Goal: Transaction & Acquisition: Purchase product/service

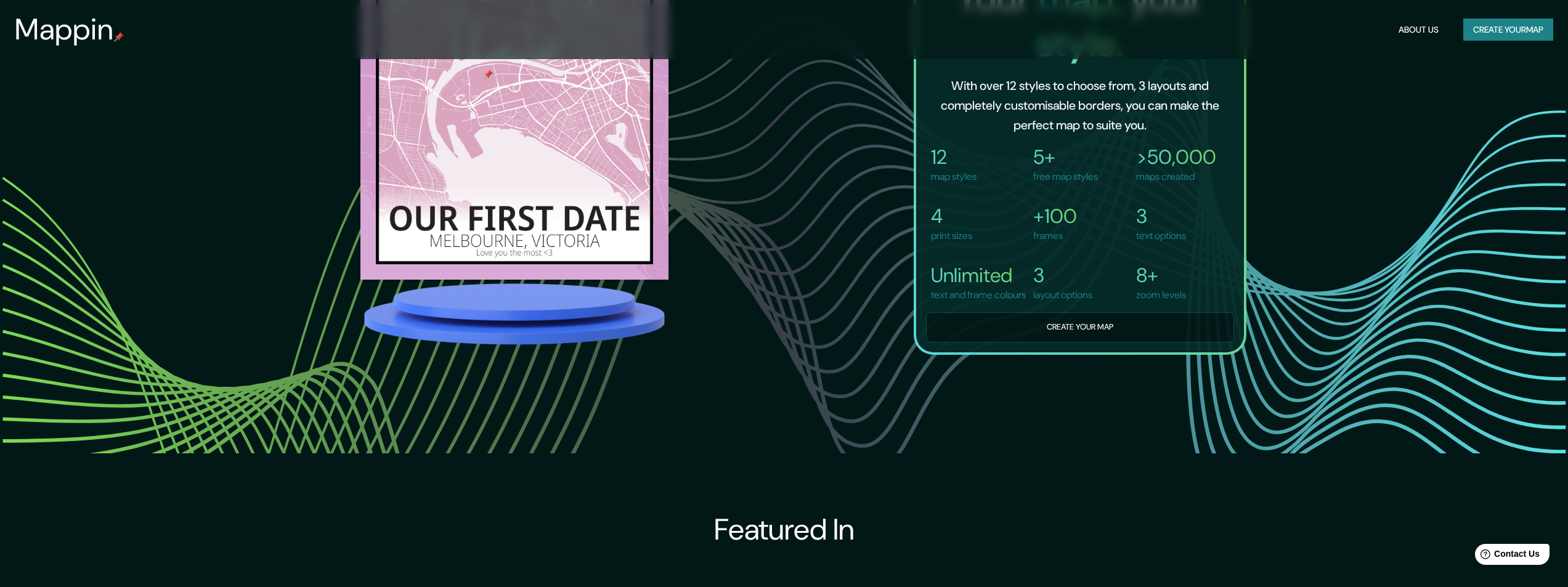
scroll to position [1170, 0]
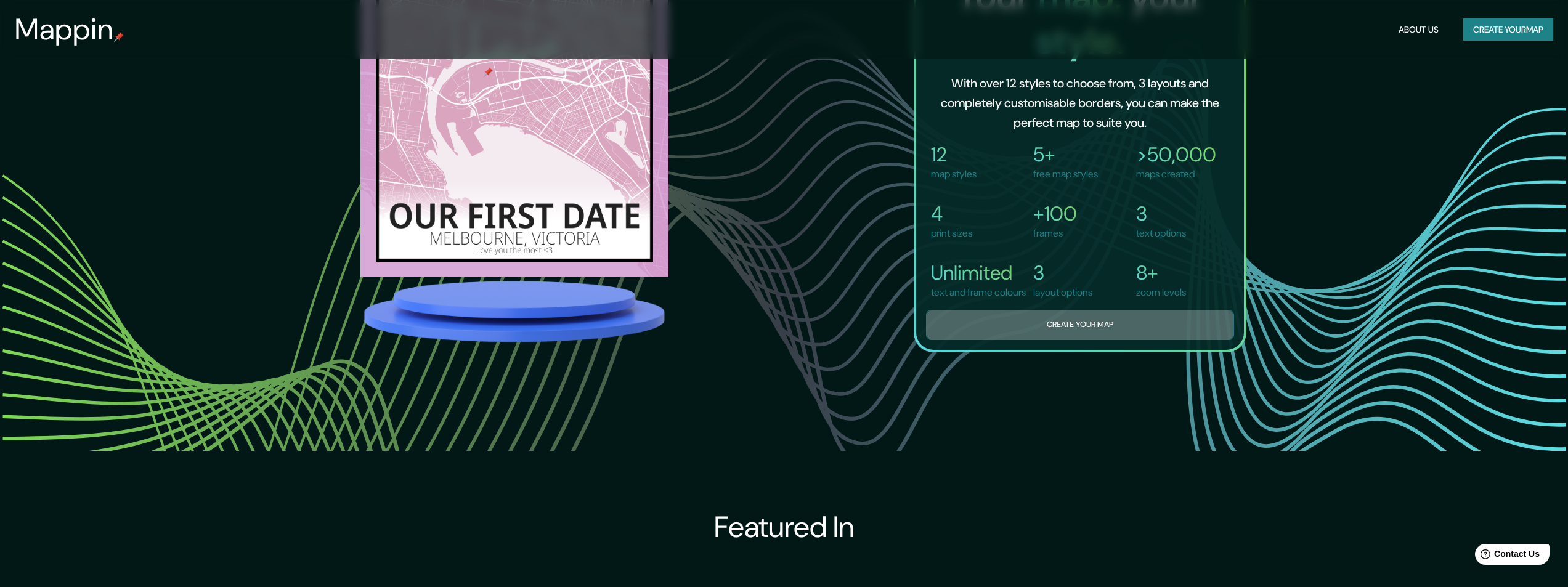
click at [1060, 340] on button "Create your map" at bounding box center [1080, 325] width 308 height 30
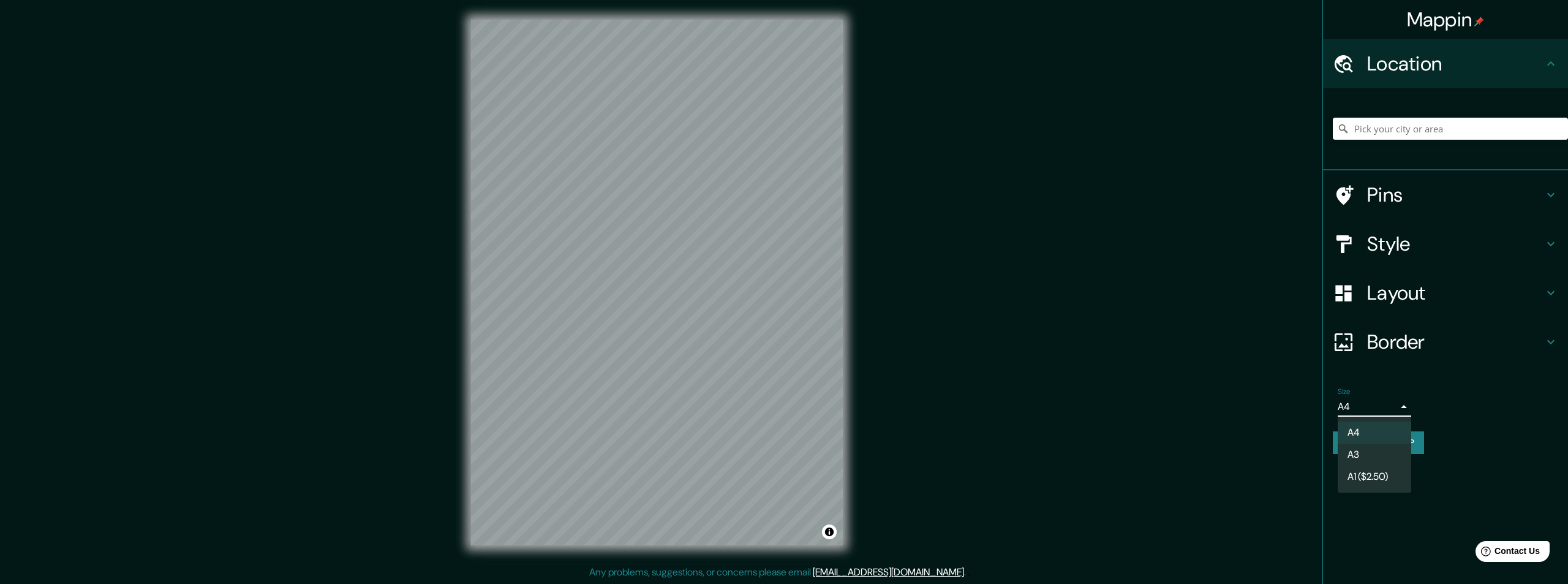
click at [1395, 404] on body "Mappin Location Pins Style Layout Border Choose a border. Hint : you can make l…" at bounding box center [784, 292] width 1568 height 584
click at [1371, 476] on li "A1 ($2.50)" at bounding box center [1374, 476] width 73 height 22
type input "a3"
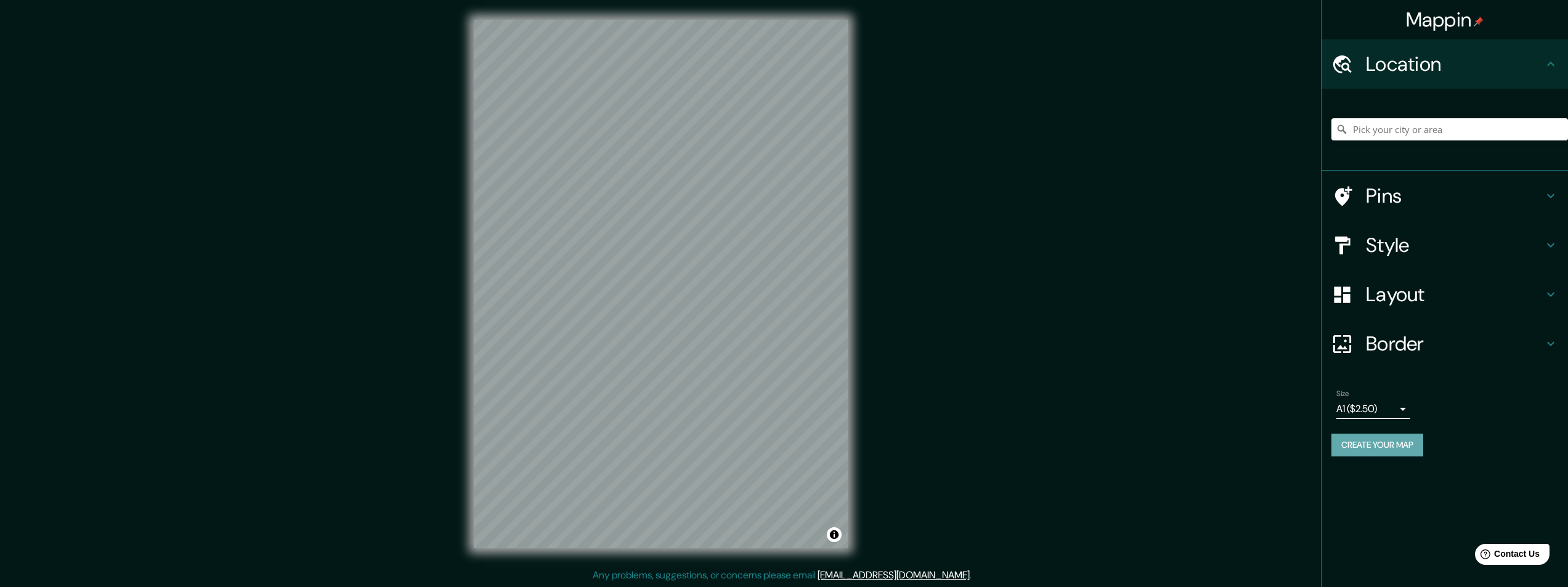
click at [1378, 450] on button "Create your map" at bounding box center [1377, 444] width 92 height 23
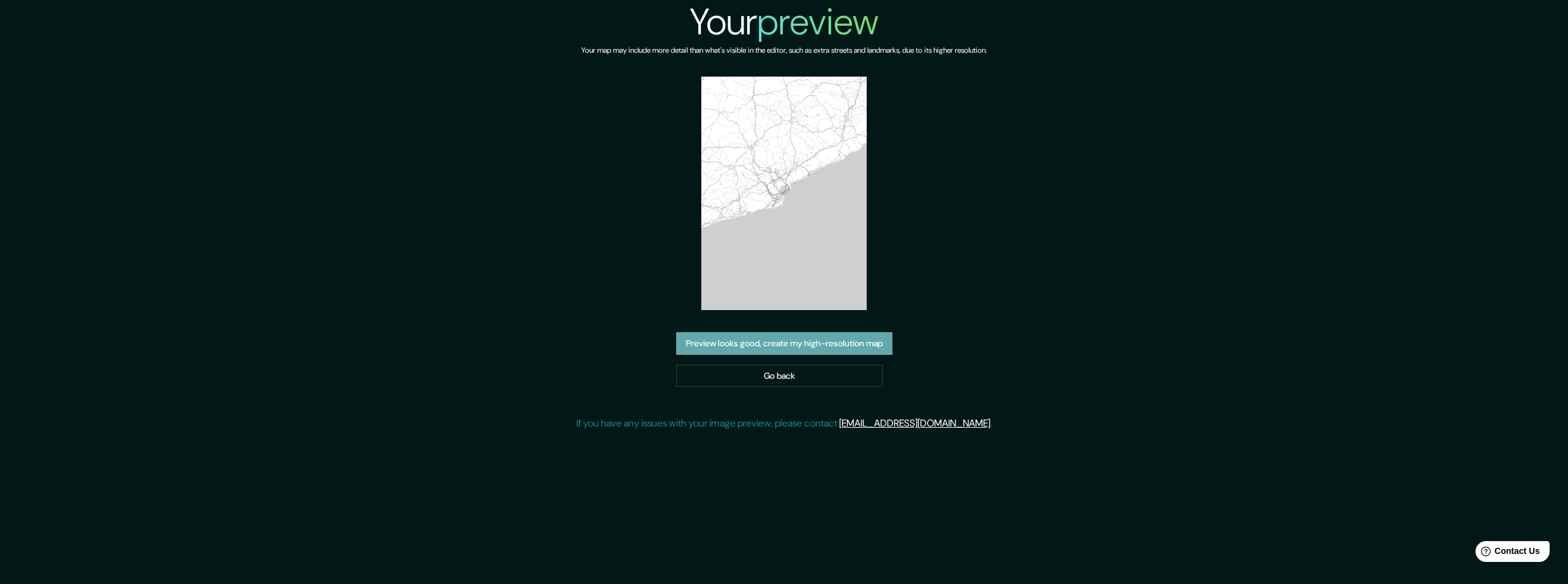
click at [790, 344] on button "Preview looks good, create my high-resolution map" at bounding box center [785, 343] width 217 height 23
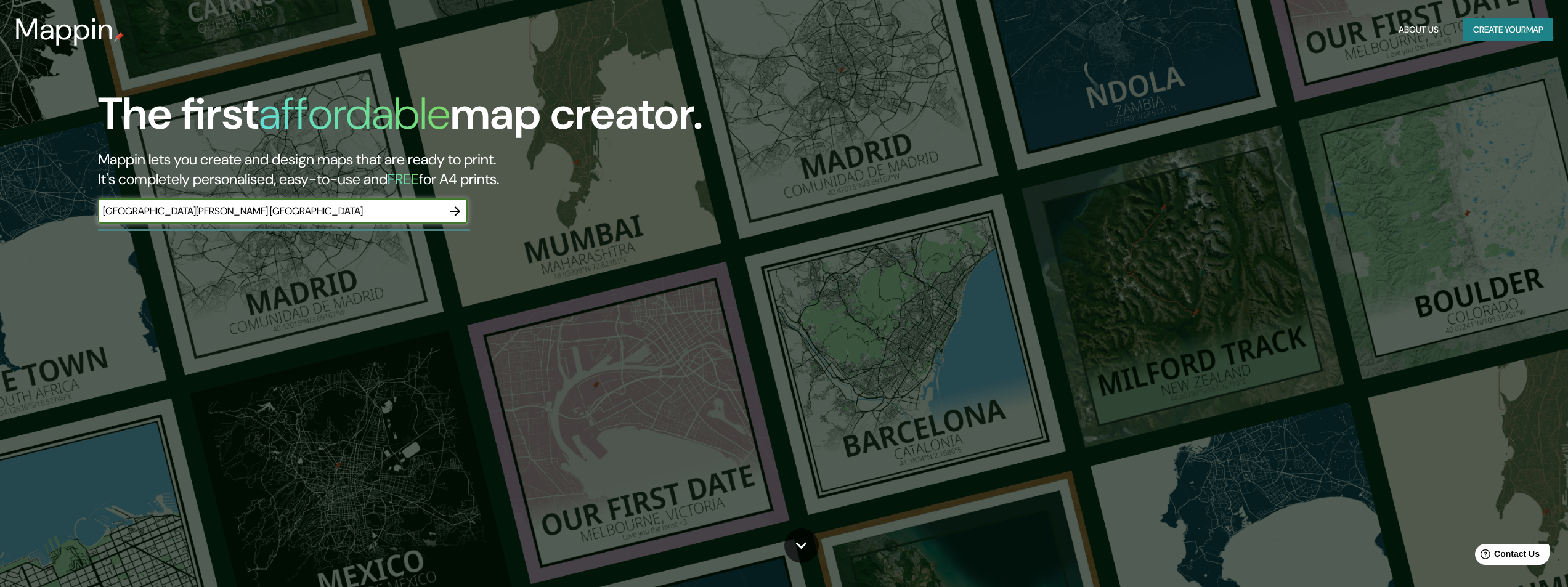
type input "La Rochelle France"
click at [456, 212] on icon "button" at bounding box center [455, 211] width 14 height 14
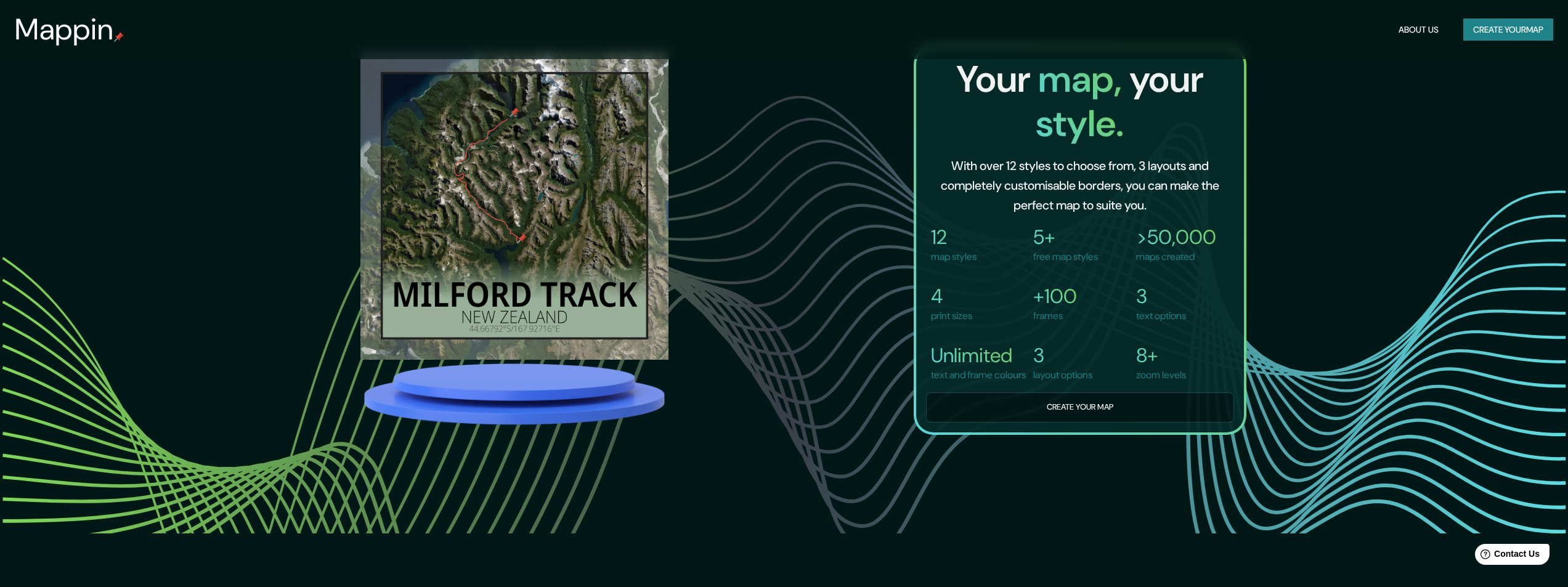
scroll to position [969, 0]
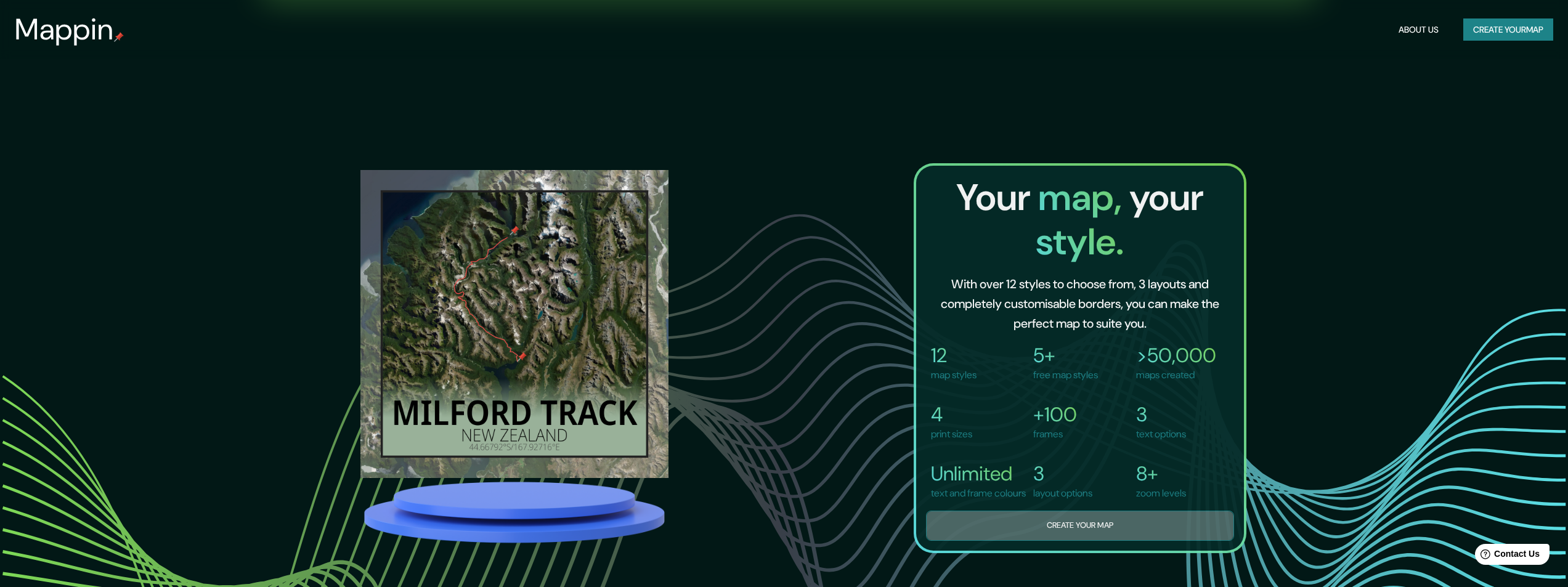
click at [1075, 541] on button "Create your map" at bounding box center [1080, 526] width 308 height 30
click at [1075, 554] on div "Mappin About Us Create your map The first affordable map creator. Mappin lets y…" at bounding box center [784, 411] width 1568 height 2762
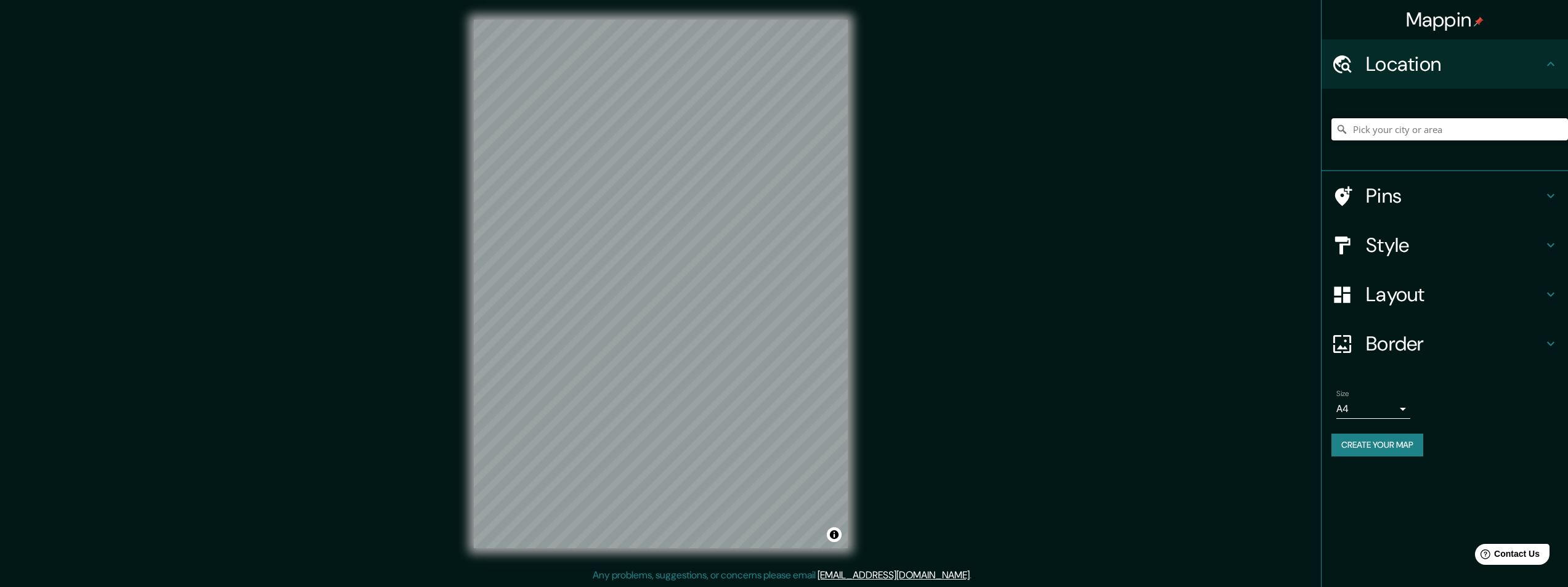
click at [1361, 131] on input "Pick your city or area" at bounding box center [1449, 130] width 236 height 22
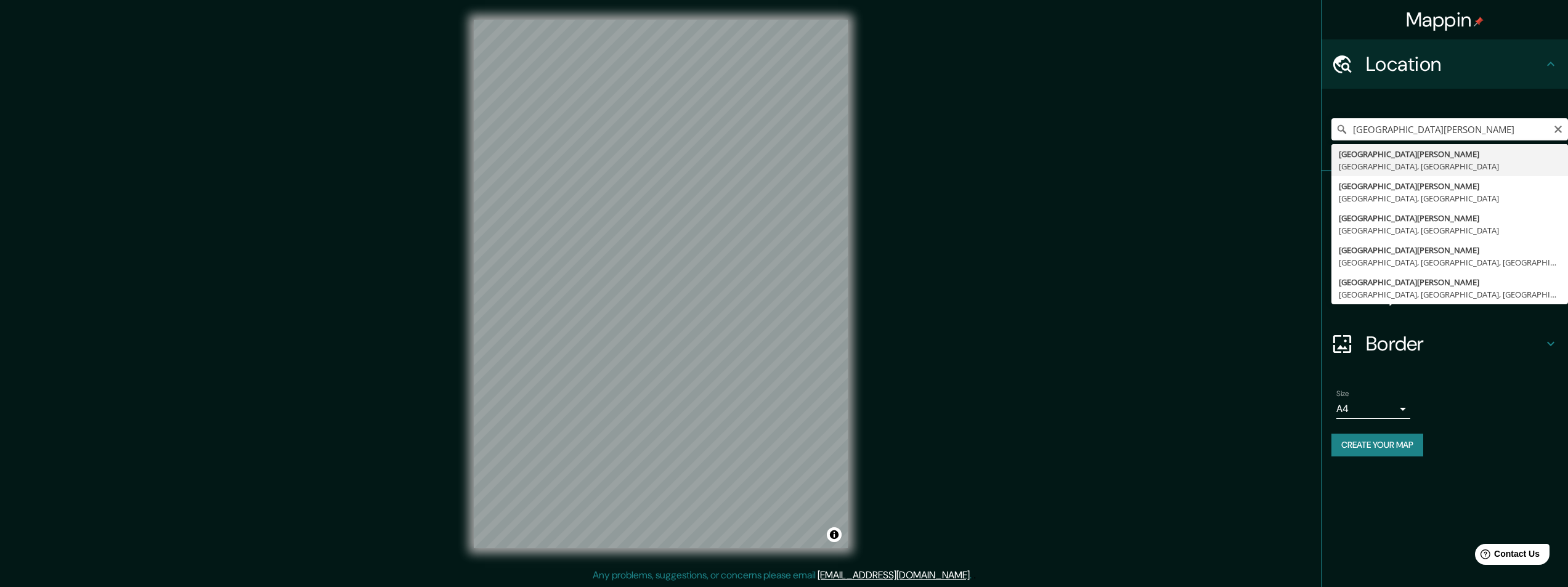
type input "La Rochelle, Charente-Maritime, France"
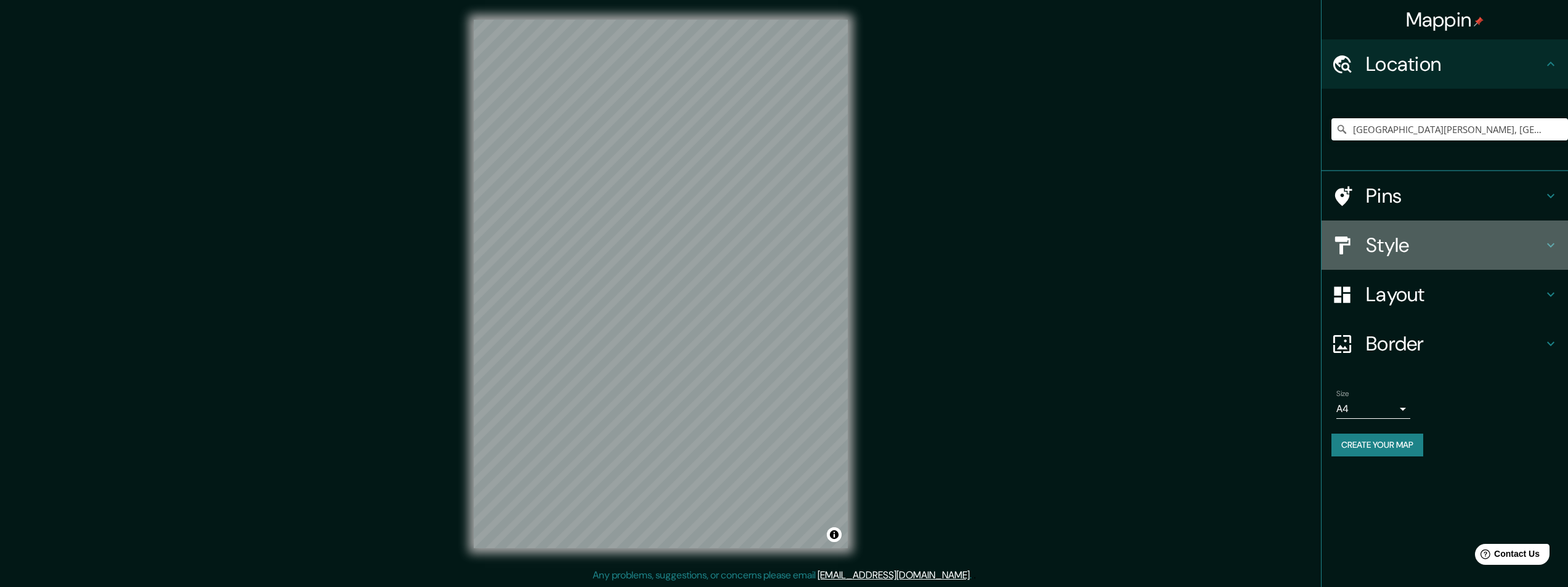
click at [1384, 245] on h4 "Style" at bounding box center [1454, 245] width 177 height 25
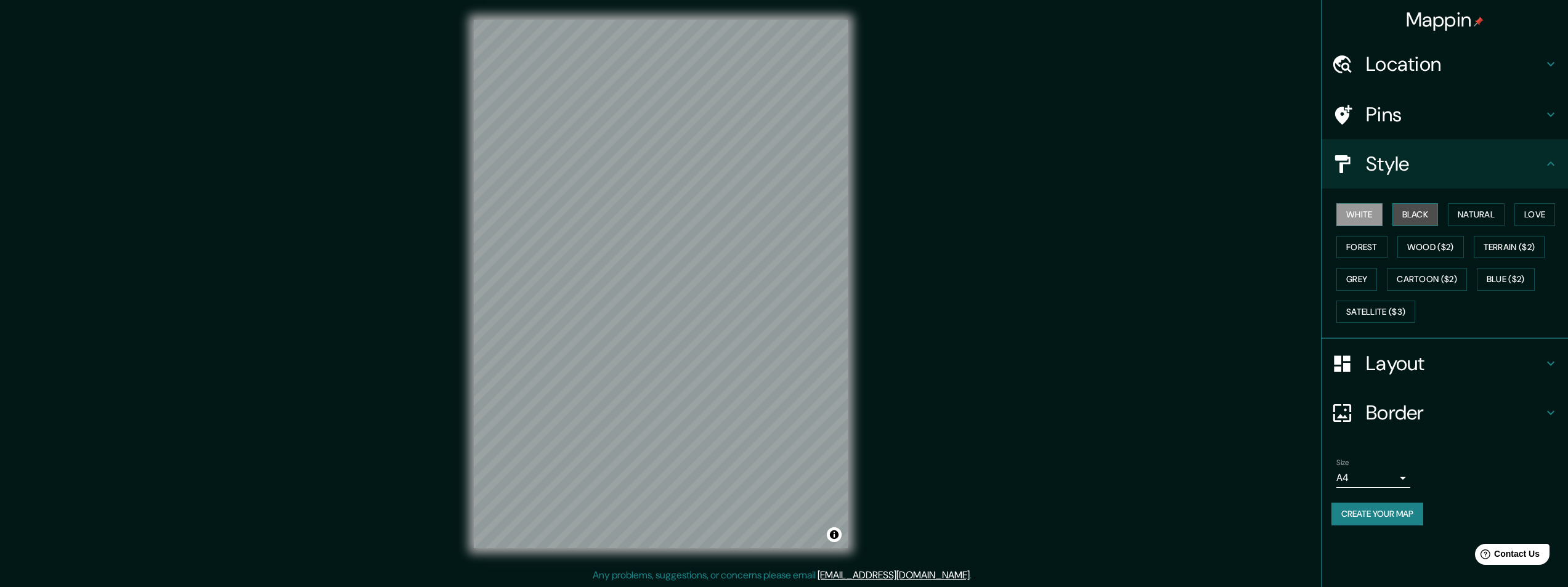
click at [1413, 218] on button "Black" at bounding box center [1415, 214] width 46 height 23
click at [1467, 216] on button "Natural" at bounding box center [1476, 214] width 57 height 23
click at [1538, 215] on button "Love" at bounding box center [1534, 214] width 41 height 23
click at [1374, 247] on button "Forest" at bounding box center [1362, 247] width 51 height 23
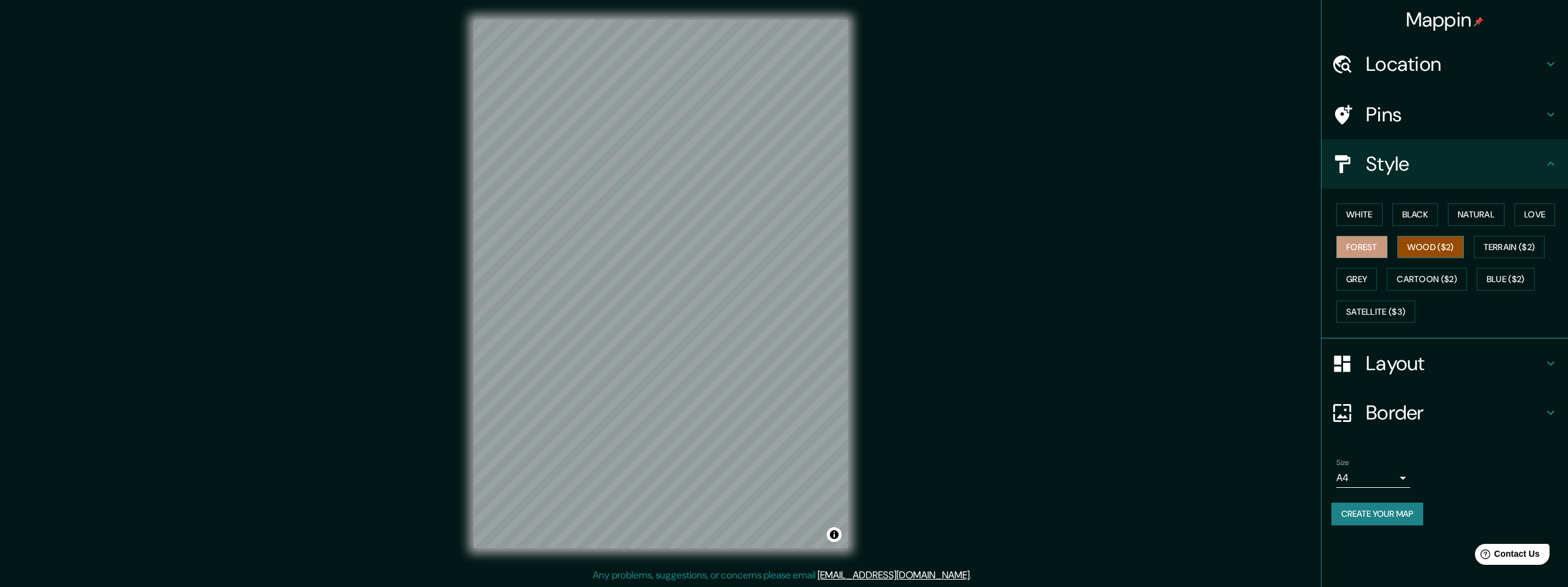
click at [1420, 247] on button "Wood ($2)" at bounding box center [1430, 247] width 67 height 23
click at [1498, 247] on button "Terrain ($2)" at bounding box center [1509, 247] width 72 height 23
click at [1366, 280] on button "Grey" at bounding box center [1356, 279] width 41 height 23
click at [1433, 281] on button "Cartoon ($2)" at bounding box center [1427, 279] width 80 height 23
click at [1505, 279] on button "Blue ($2)" at bounding box center [1506, 279] width 58 height 23
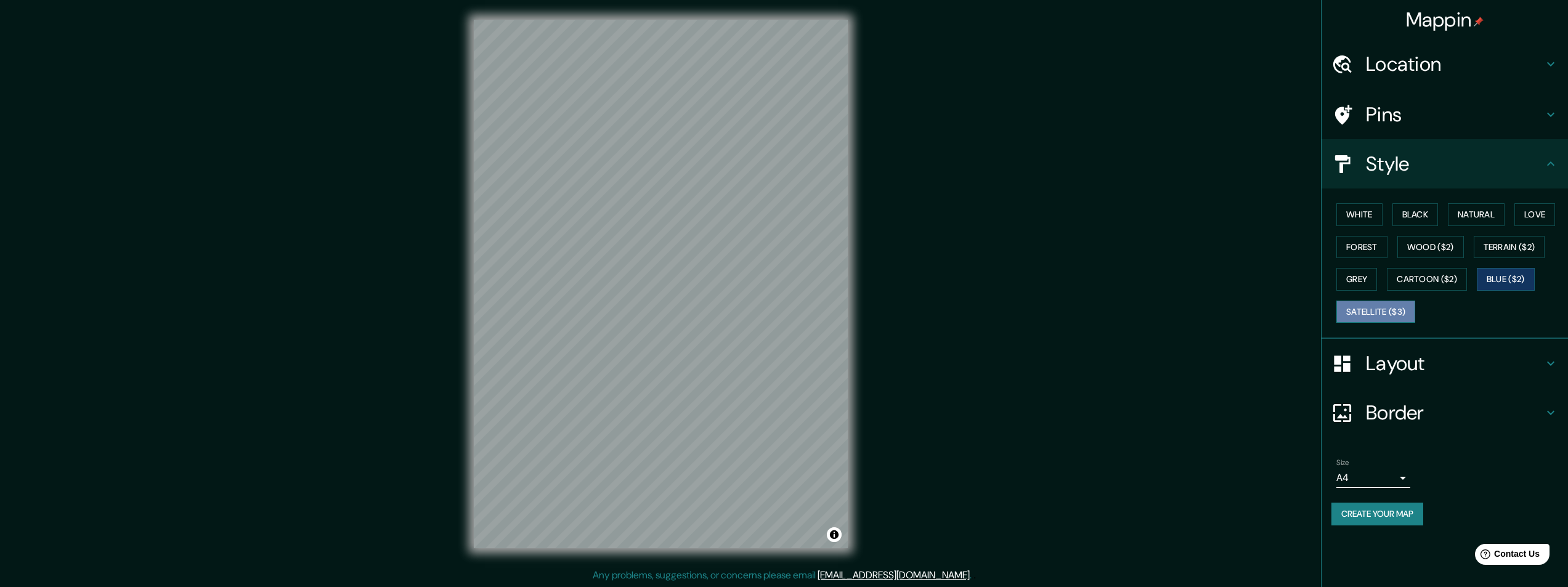
click at [1366, 308] on button "Satellite ($3)" at bounding box center [1376, 311] width 79 height 23
click at [281, 175] on div "Mappin Location La Rochelle, Charente-Maritime, France Pins Style White Black N…" at bounding box center [784, 294] width 1568 height 588
click at [1473, 216] on button "Natural" at bounding box center [1476, 214] width 57 height 23
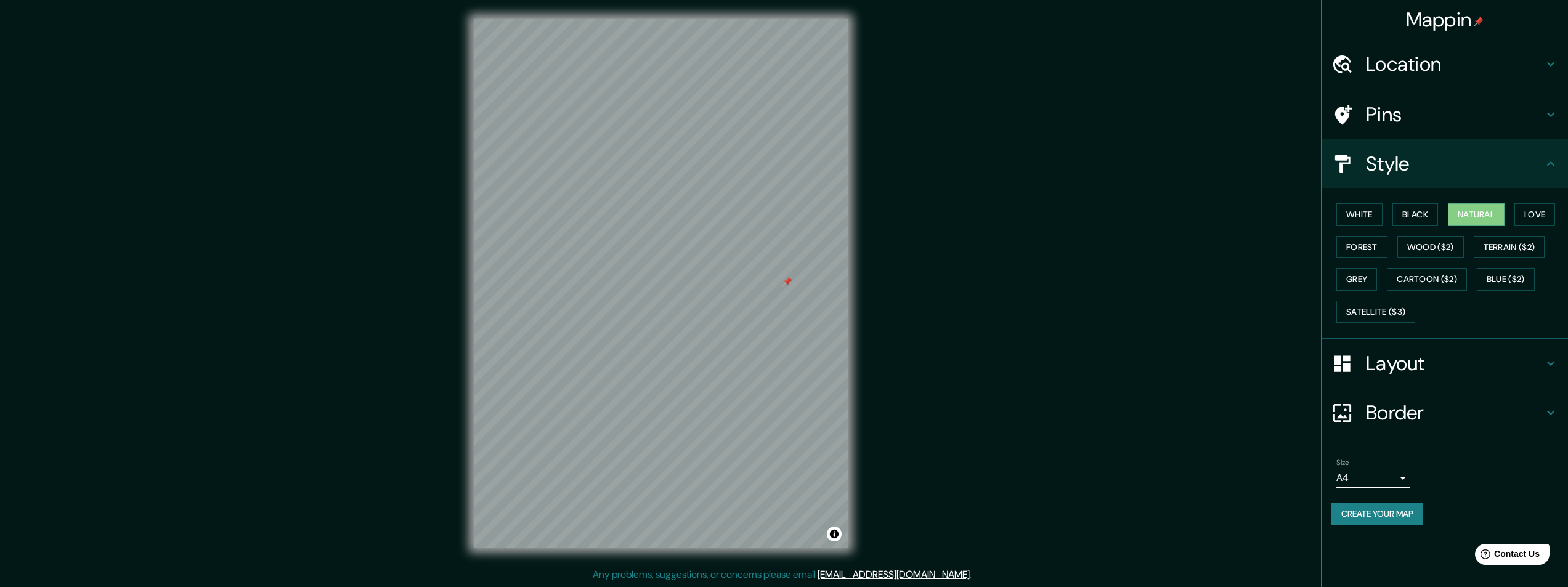
click at [1381, 363] on h4 "Layout" at bounding box center [1454, 364] width 177 height 25
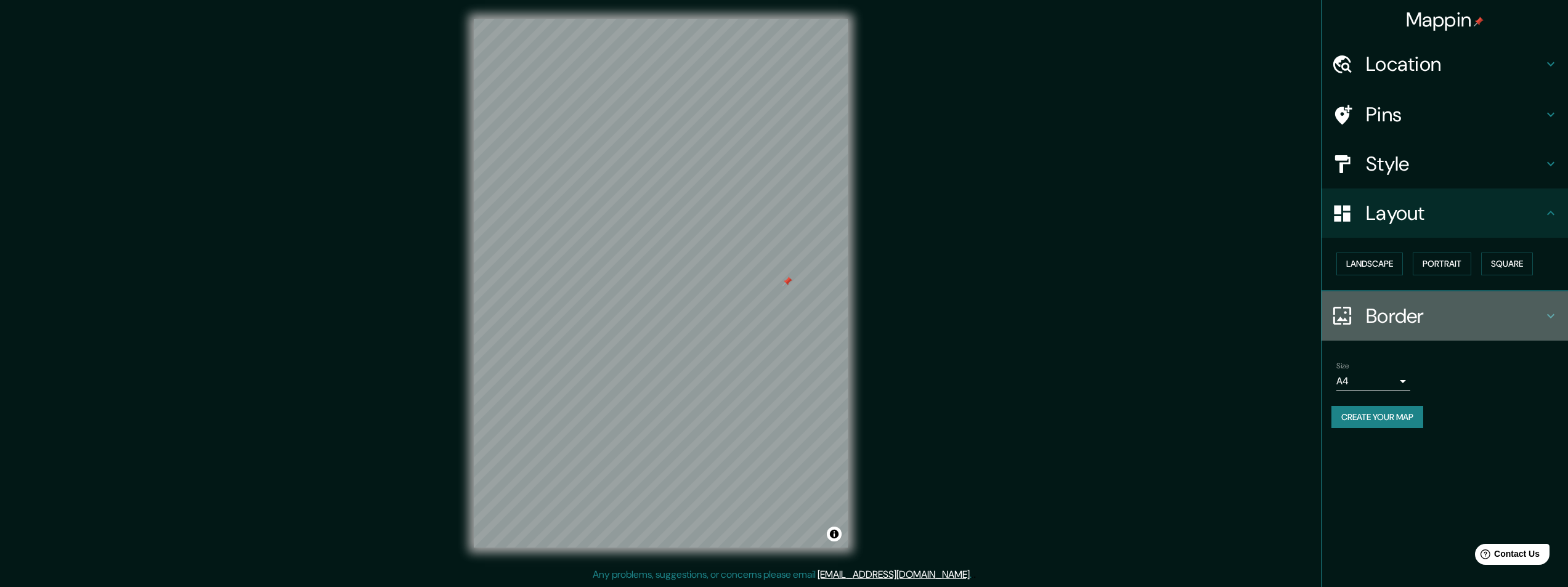
click at [1381, 317] on h4 "Border" at bounding box center [1454, 316] width 177 height 25
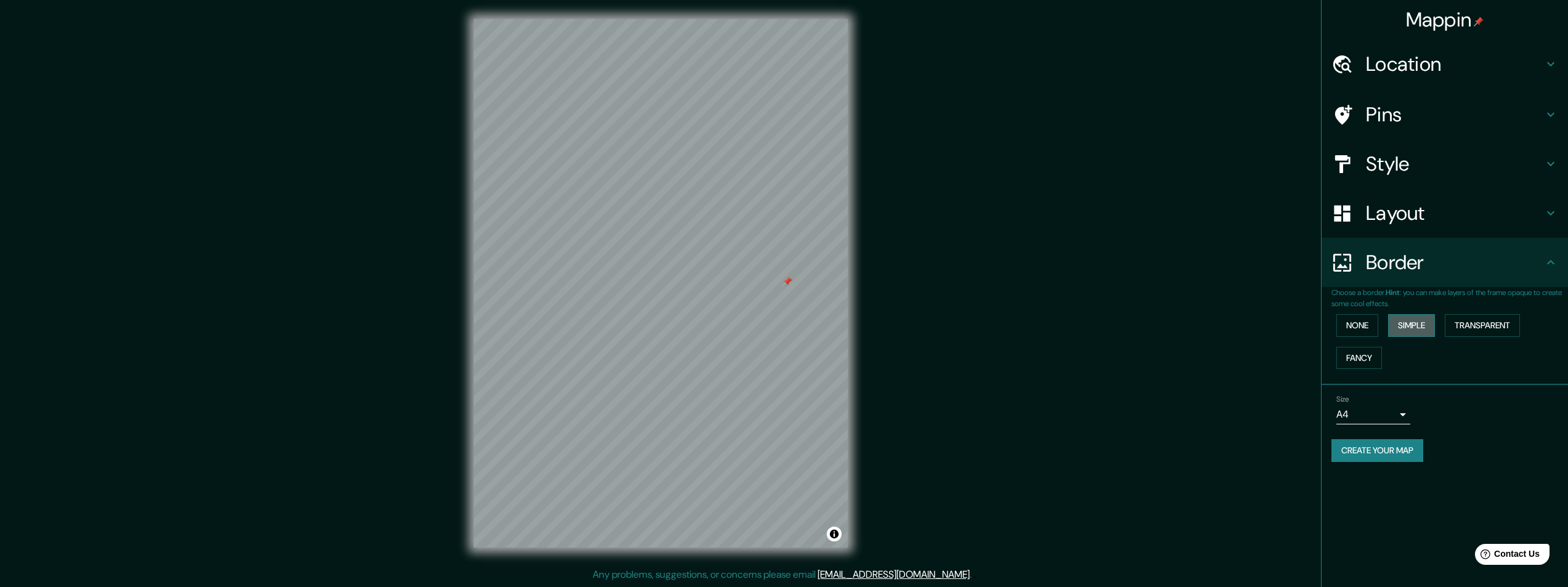
click at [1409, 324] on button "Simple" at bounding box center [1412, 325] width 47 height 23
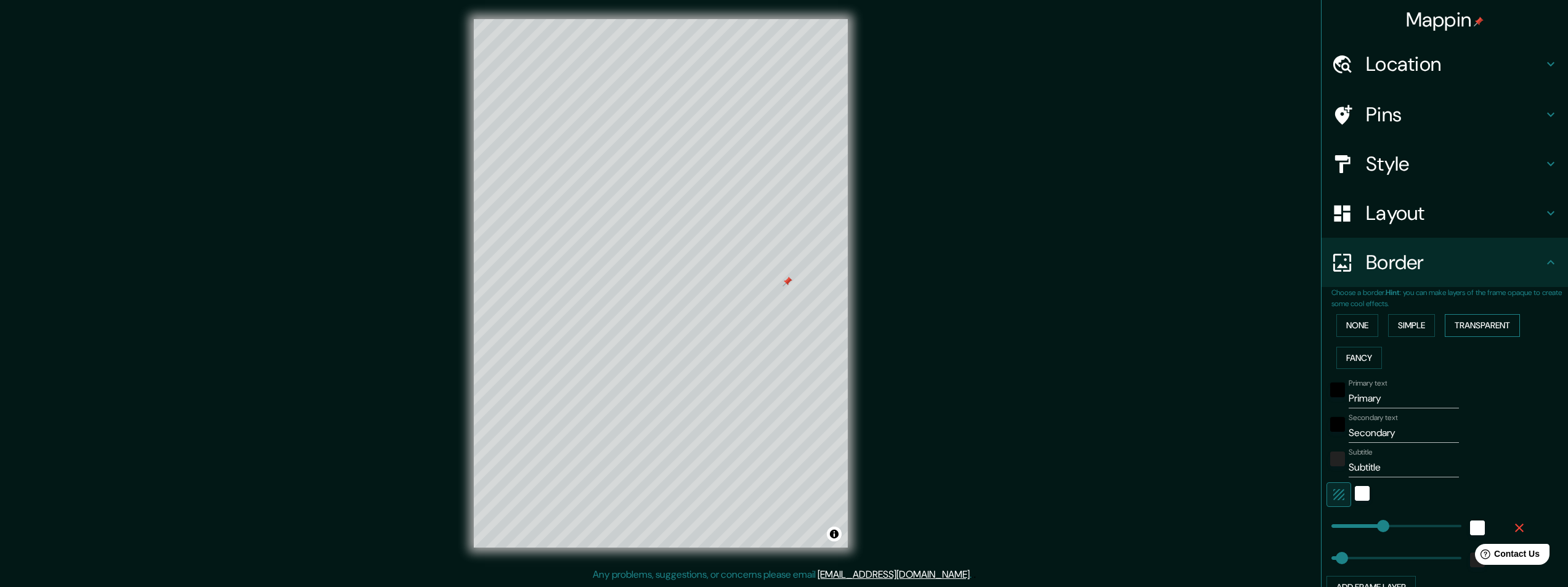
click at [1461, 325] on button "Transparent" at bounding box center [1482, 325] width 75 height 23
click at [1356, 356] on button "Fancy" at bounding box center [1359, 358] width 45 height 23
click at [1357, 466] on input "Subtitle" at bounding box center [1404, 467] width 110 height 20
click at [1337, 464] on div at bounding box center [1338, 462] width 22 height 30
click at [1349, 465] on input "Subtitle" at bounding box center [1404, 467] width 110 height 20
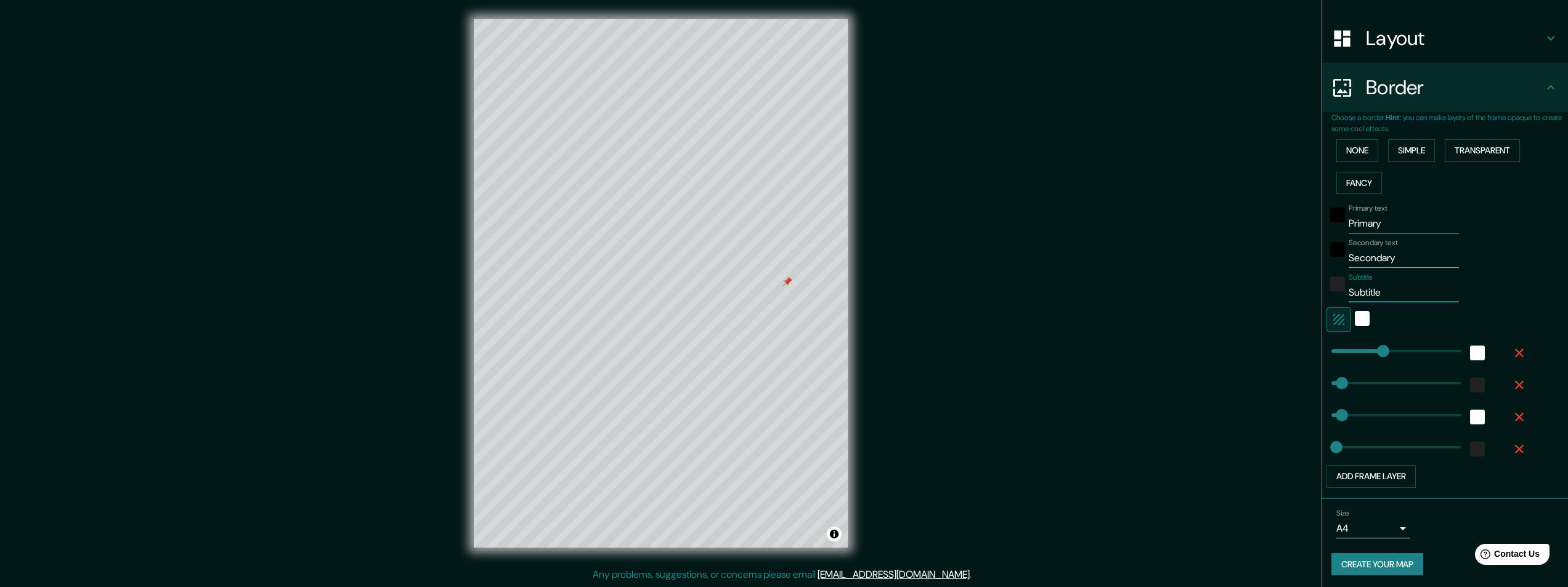
scroll to position [178, 0]
type input "375"
drag, startPoint x: 1374, startPoint y: 349, endPoint x: 1403, endPoint y: 347, distance: 29.1
type input "49"
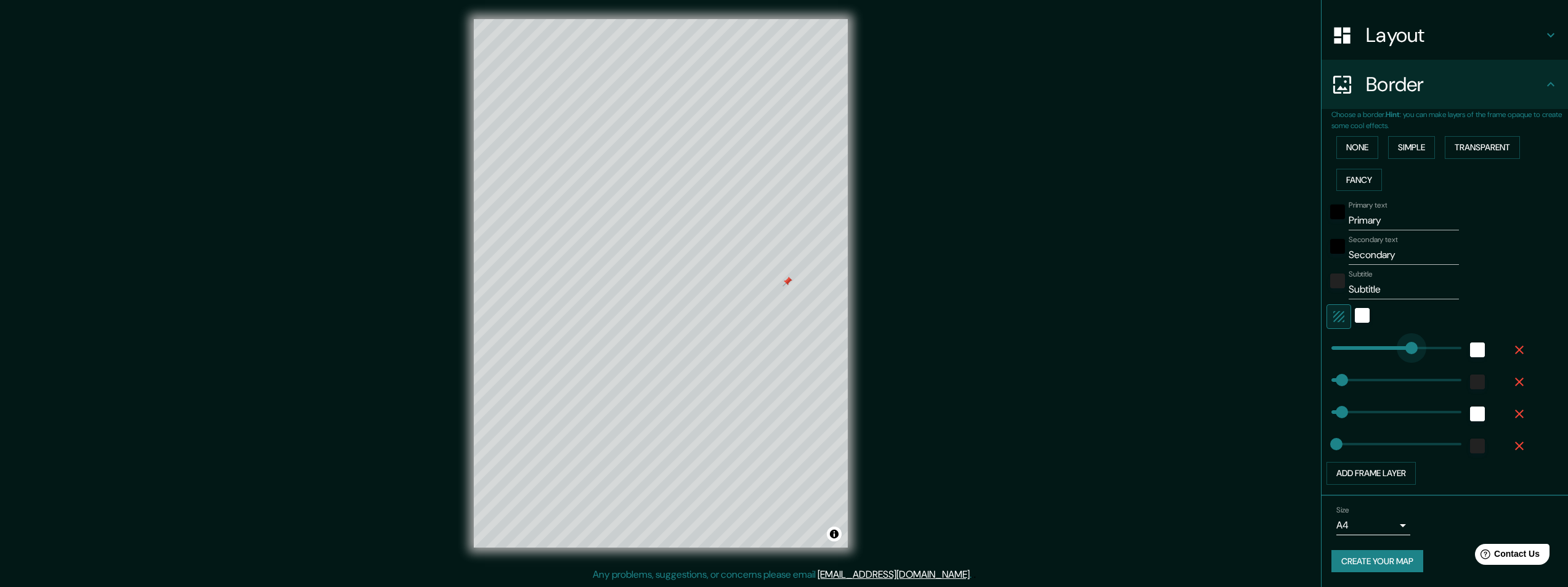
type input "24"
type input "256"
drag, startPoint x: 1403, startPoint y: 347, endPoint x: 1376, endPoint y: 347, distance: 27.0
type input "49"
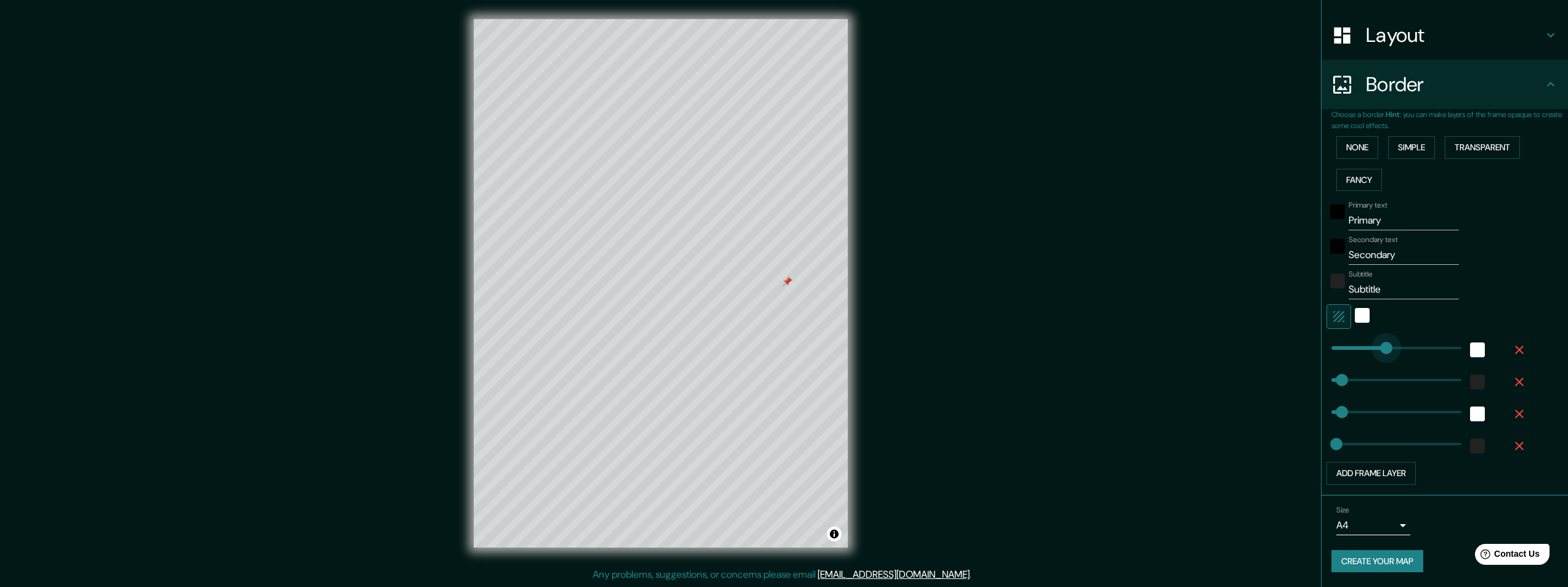
type input "24"
type input "115"
drag, startPoint x: 1334, startPoint y: 377, endPoint x: 1347, endPoint y: 375, distance: 13.2
type input "49"
type input "24"
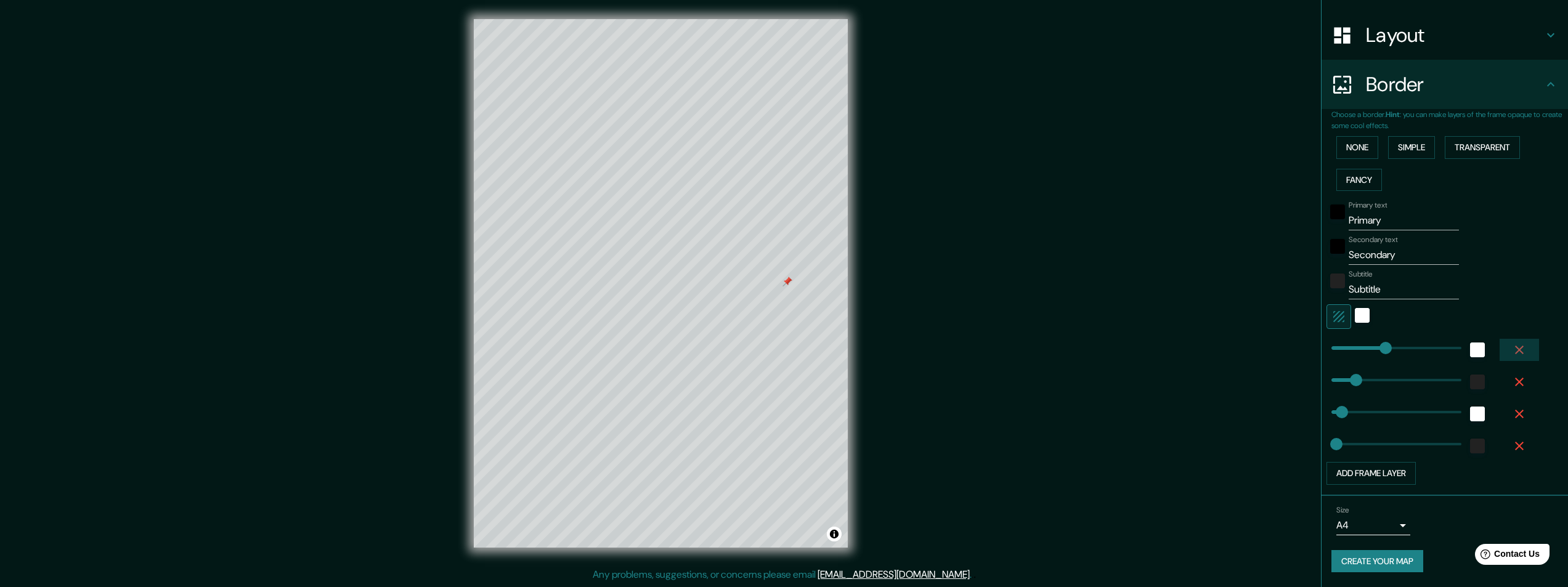
click at [1515, 351] on icon "button" at bounding box center [1519, 350] width 9 height 9
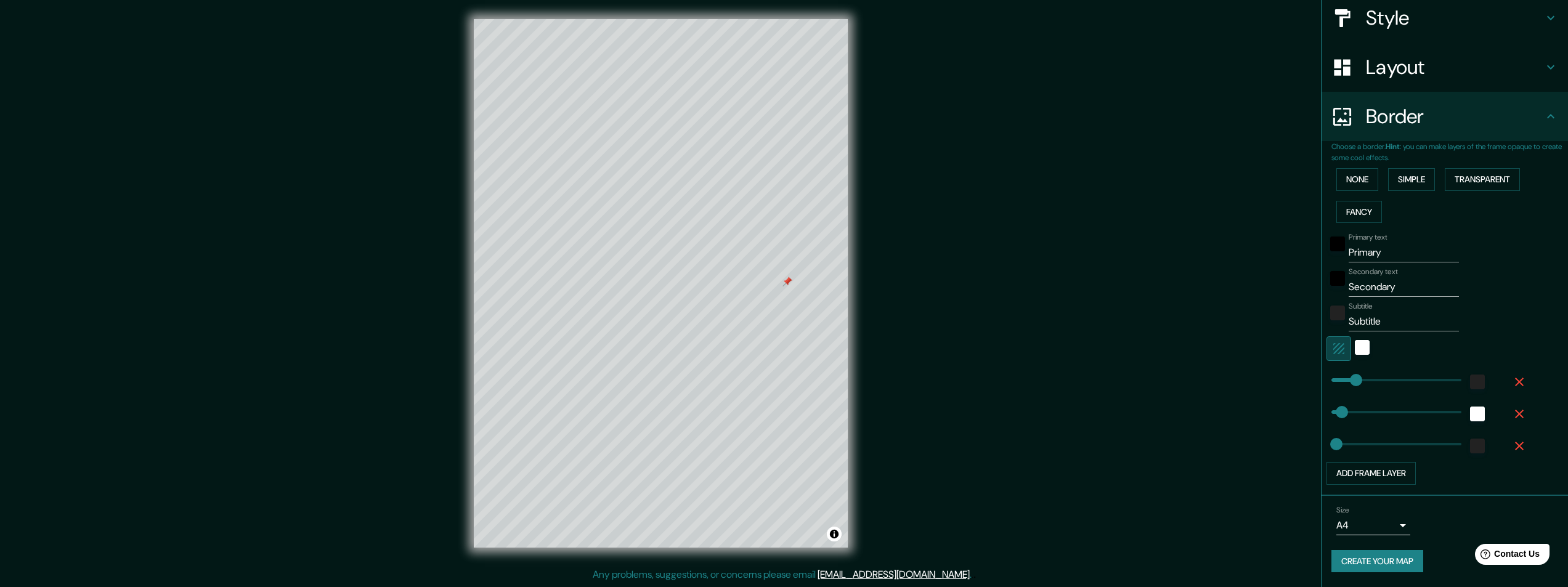
click at [1333, 351] on icon "button" at bounding box center [1338, 349] width 11 height 11
type input "49"
type input "24"
click at [1333, 351] on icon "button" at bounding box center [1338, 349] width 11 height 11
type input "49"
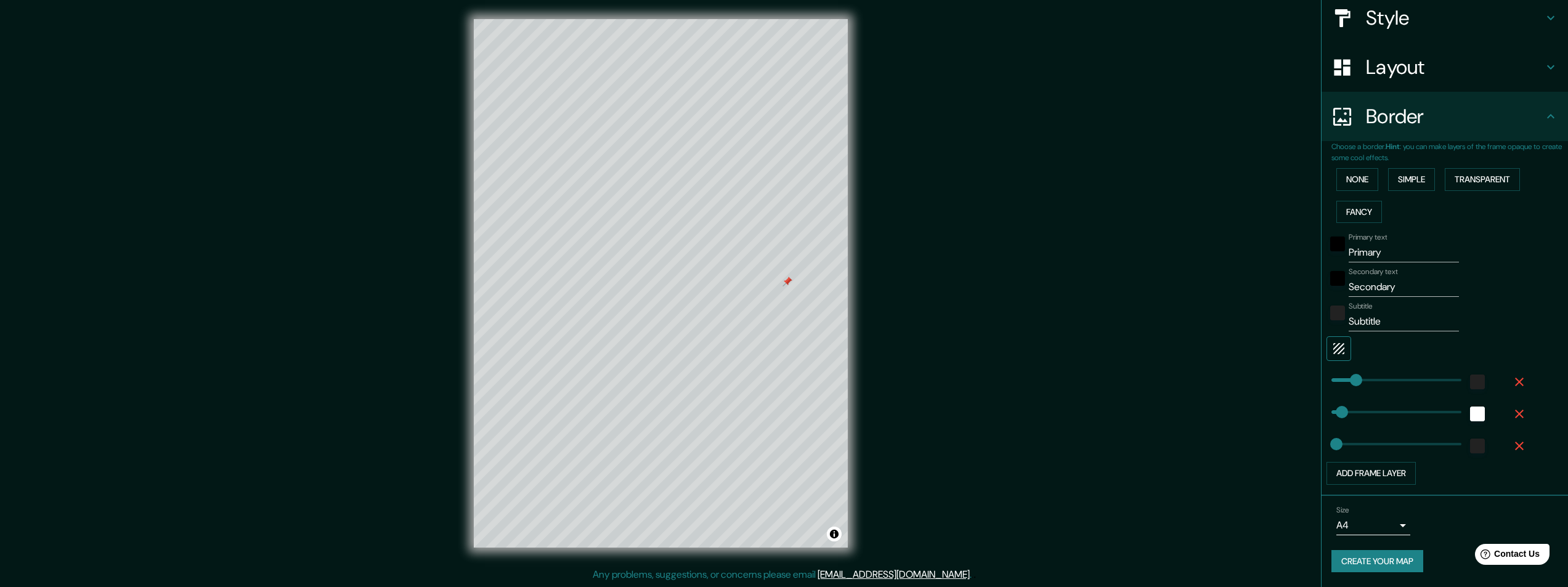
type input "24"
click at [1361, 347] on div at bounding box center [1362, 349] width 22 height 25
click at [1356, 347] on div "white" at bounding box center [1362, 347] width 14 height 14
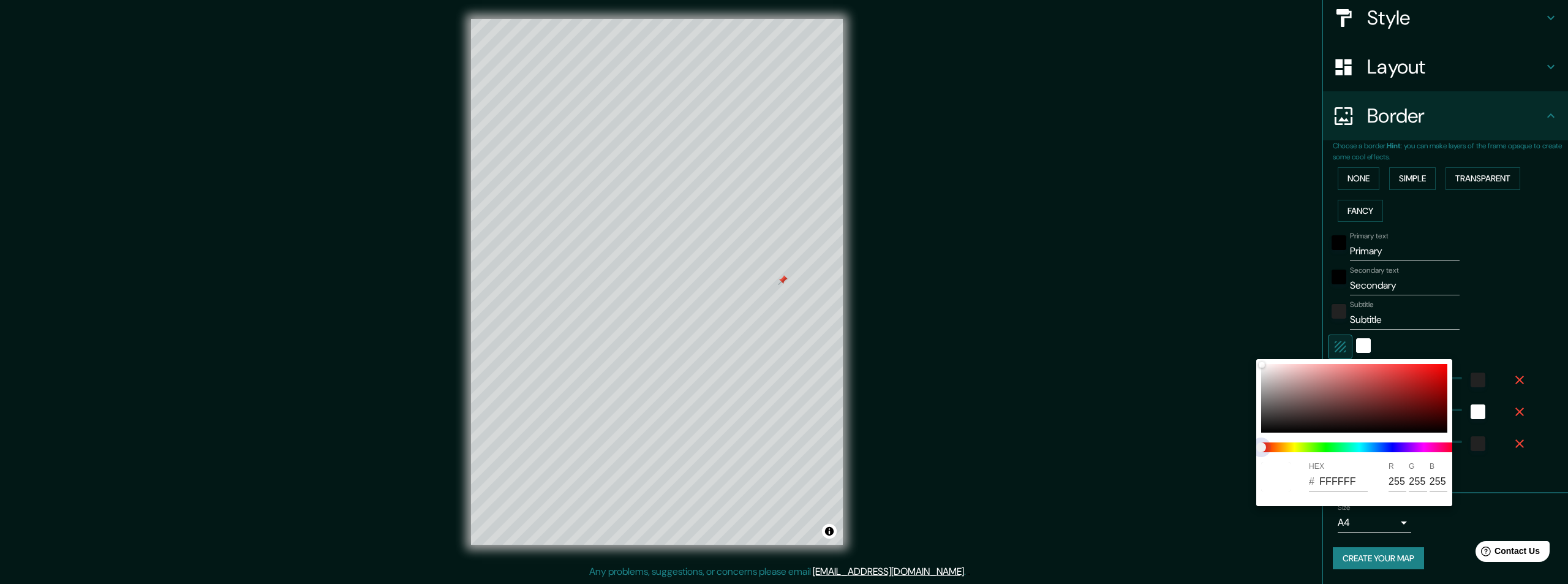
type input "49"
type input "24"
click at [1305, 446] on span at bounding box center [1360, 447] width 196 height 10
type input "49"
type input "24"
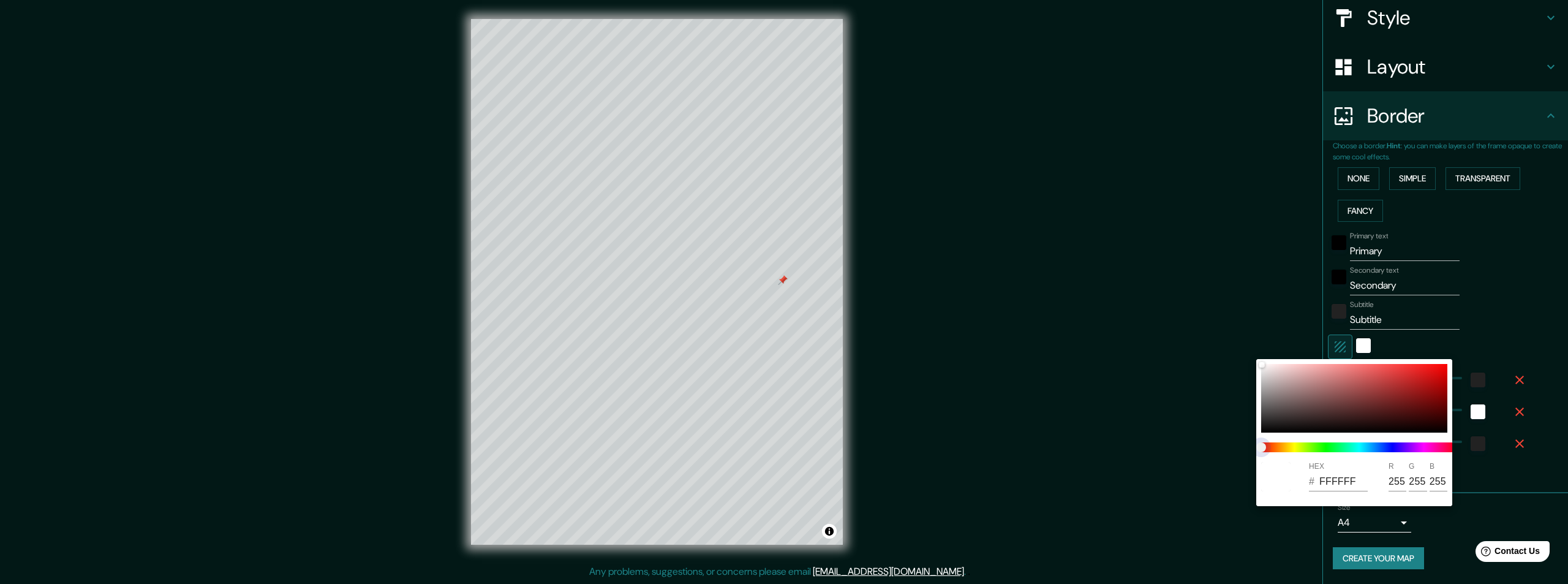
click at [1303, 446] on span at bounding box center [1360, 447] width 196 height 10
click at [1197, 437] on div at bounding box center [784, 292] width 1568 height 584
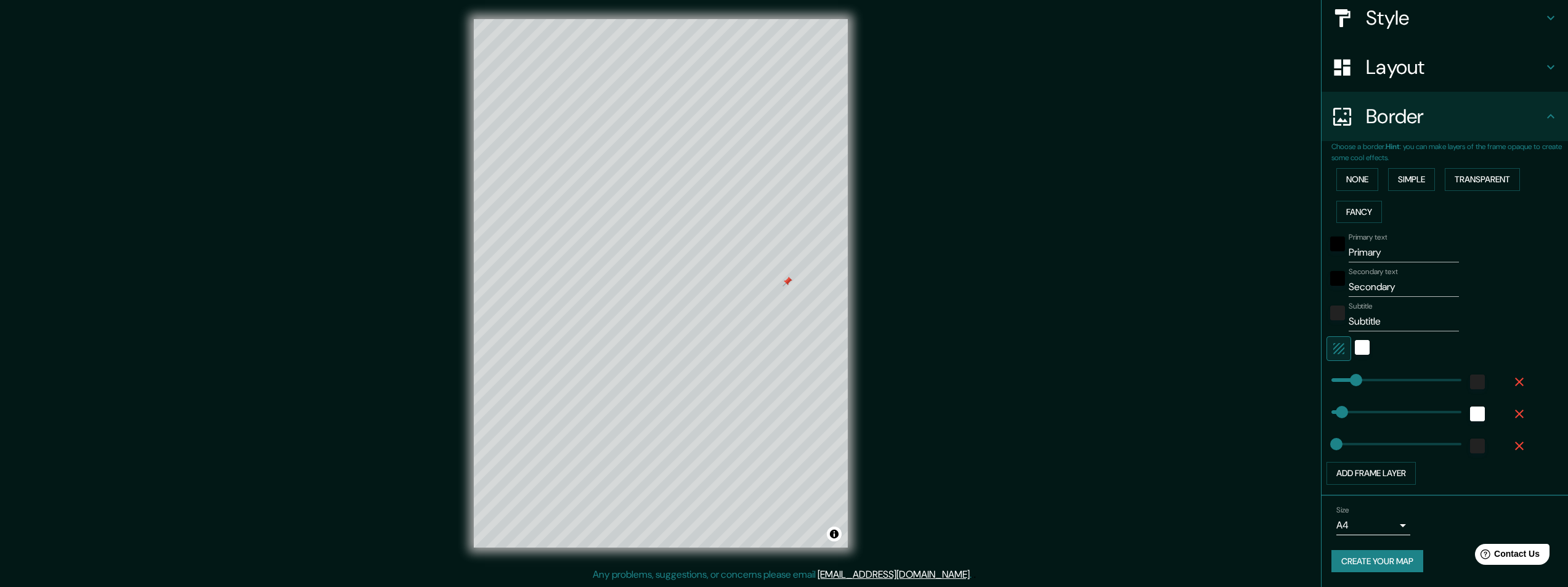
click at [1356, 322] on input "Subtitle" at bounding box center [1404, 321] width 110 height 20
drag, startPoint x: 1378, startPoint y: 254, endPoint x: 1268, endPoint y: 254, distance: 110.0
click at [1268, 254] on div "Mappin Location La Rochelle, Charente-Maritime, France Pins Style Layout Border…" at bounding box center [784, 293] width 1568 height 588
type input "L"
type input "49"
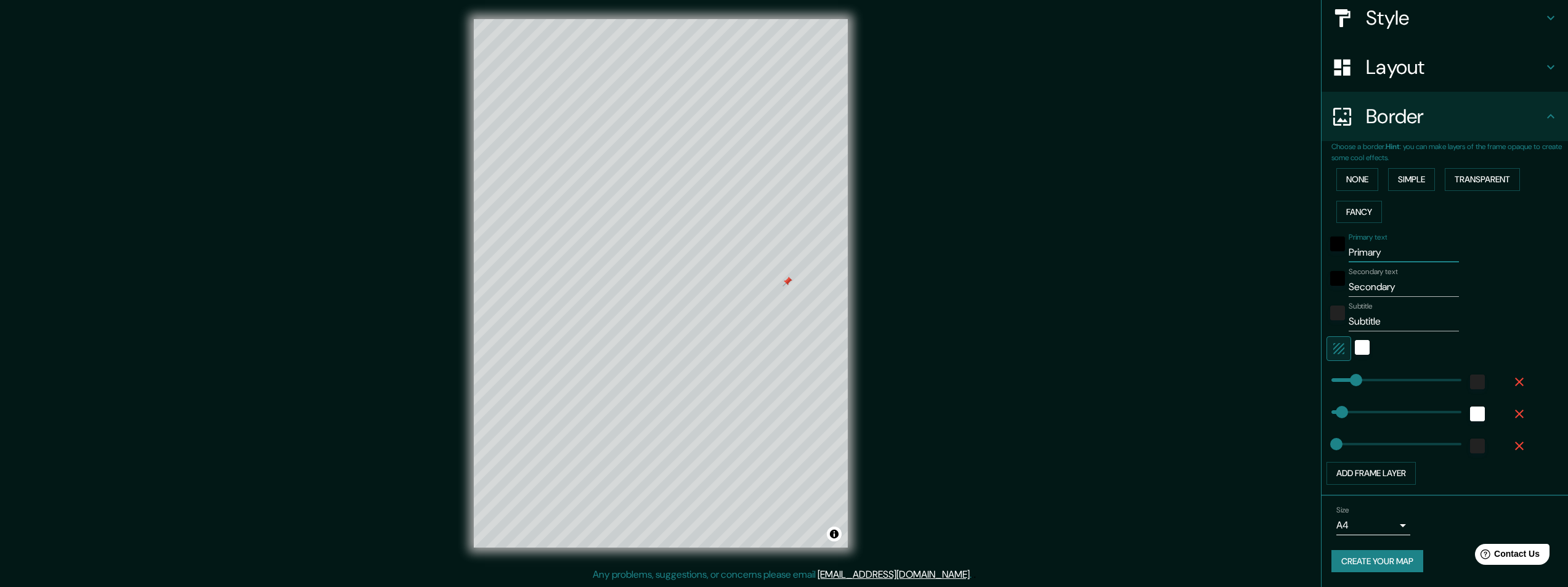
type input "24"
type input "LA"
type input "49"
type input "24"
type input "LA"
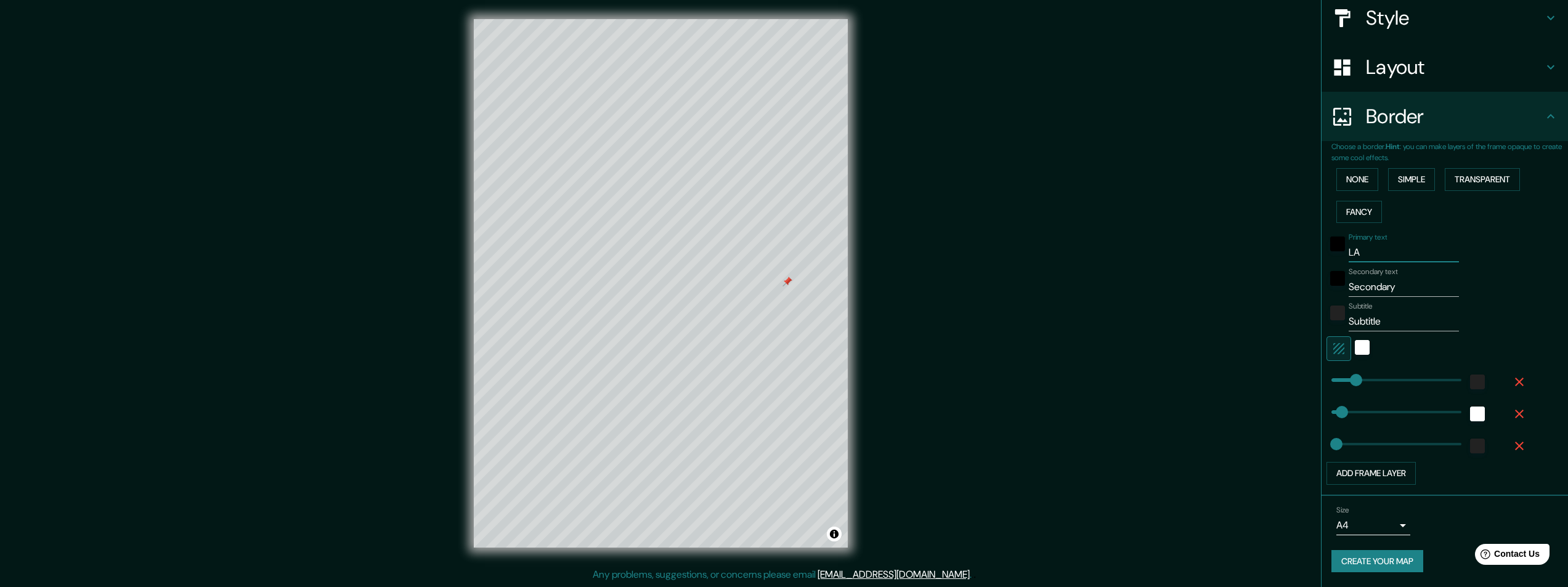
type input "49"
type input "24"
type input "LA R"
type input "49"
type input "24"
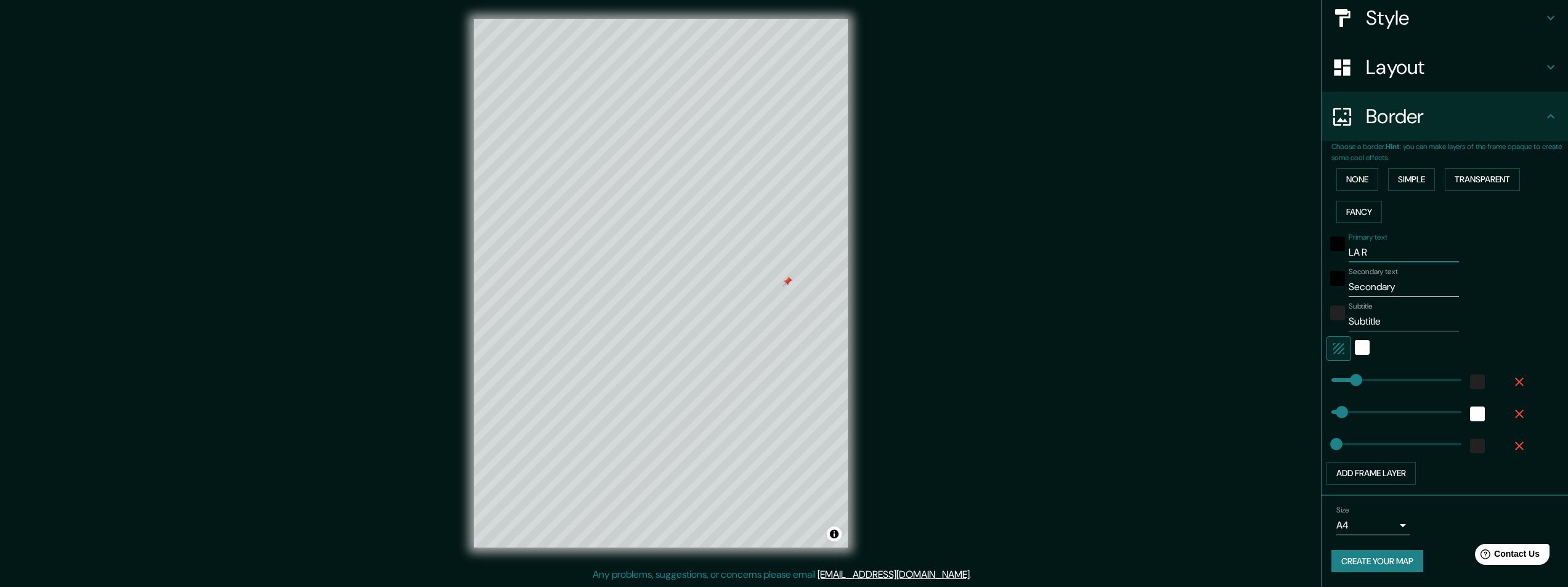
type input "LA RO"
type input "49"
type input "24"
type input "LA ROC"
type input "49"
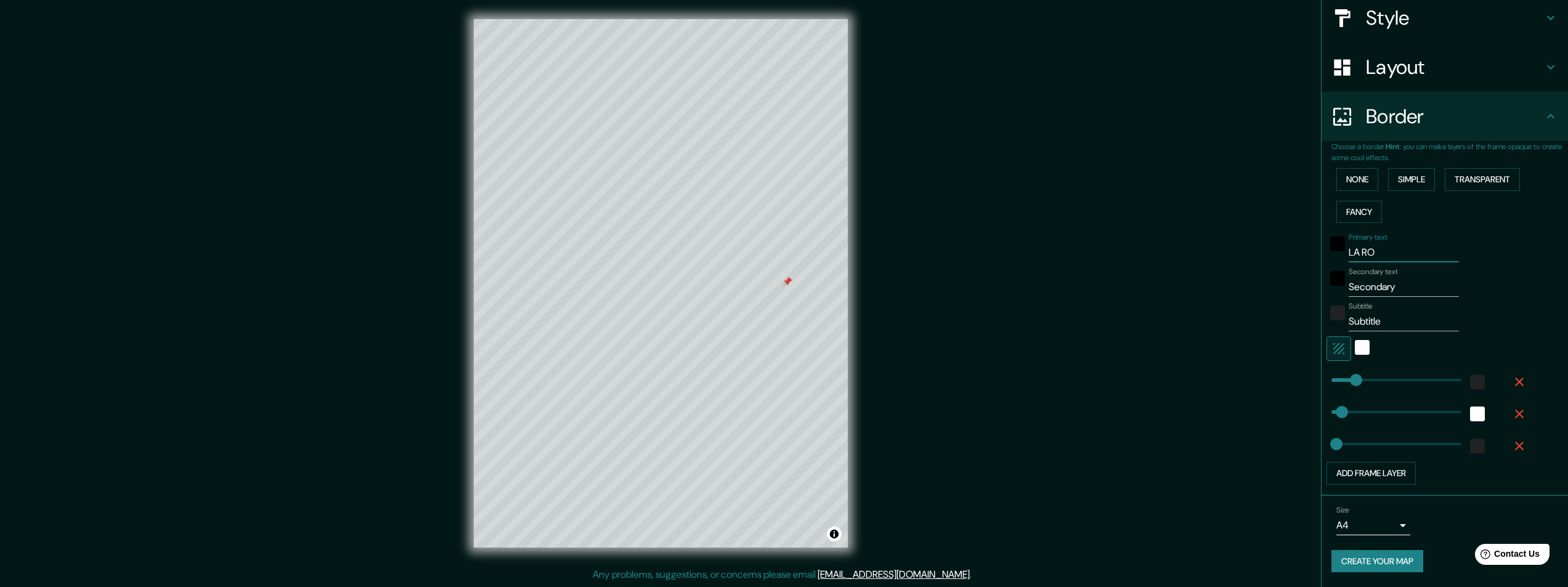
type input "24"
type input "LA ROCH"
type input "49"
type input "24"
type input "LA ROCHE"
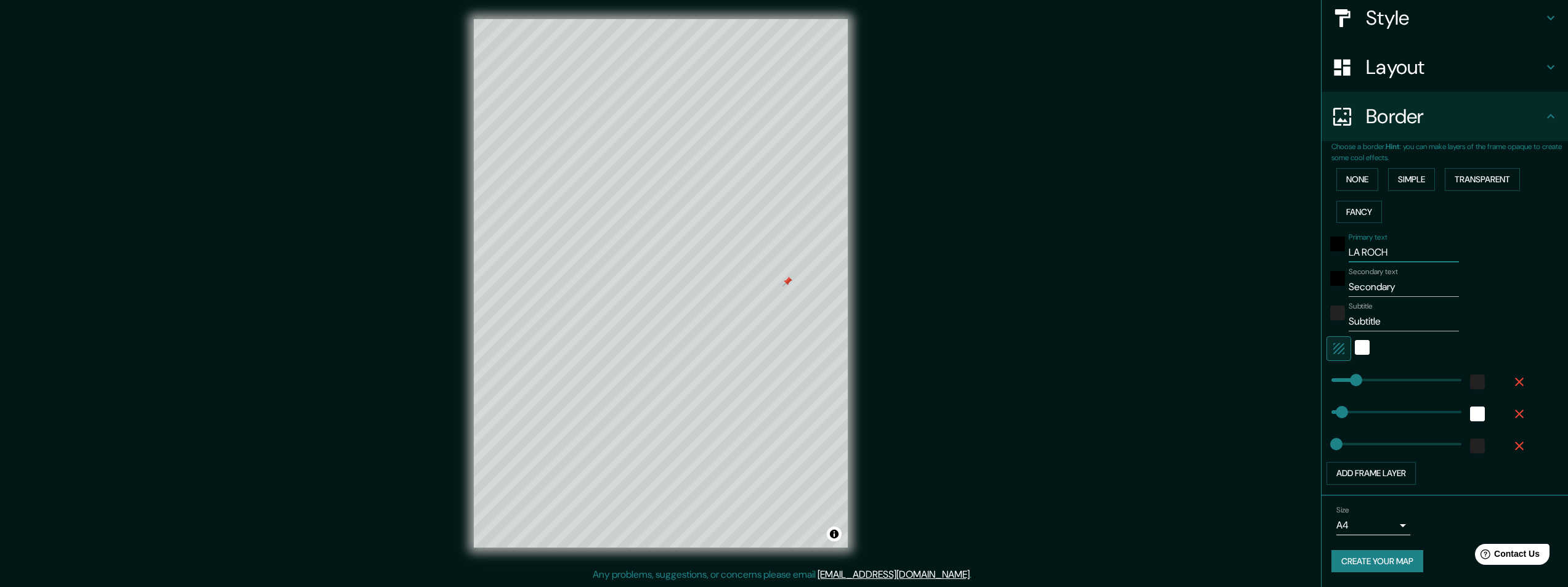
type input "49"
type input "24"
type input "LA ROCHEL"
type input "49"
type input "24"
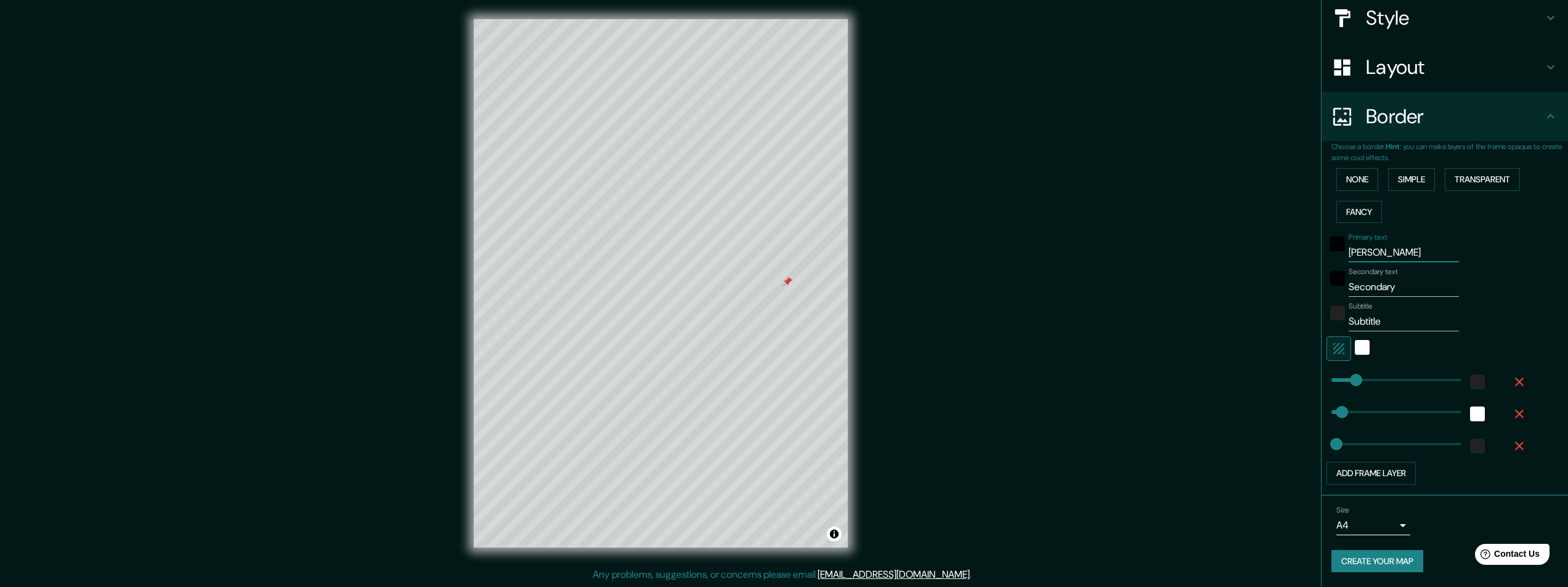
type input "LA ROCHELL"
type input "49"
type input "24"
type input "LA ROCHELLE"
type input "49"
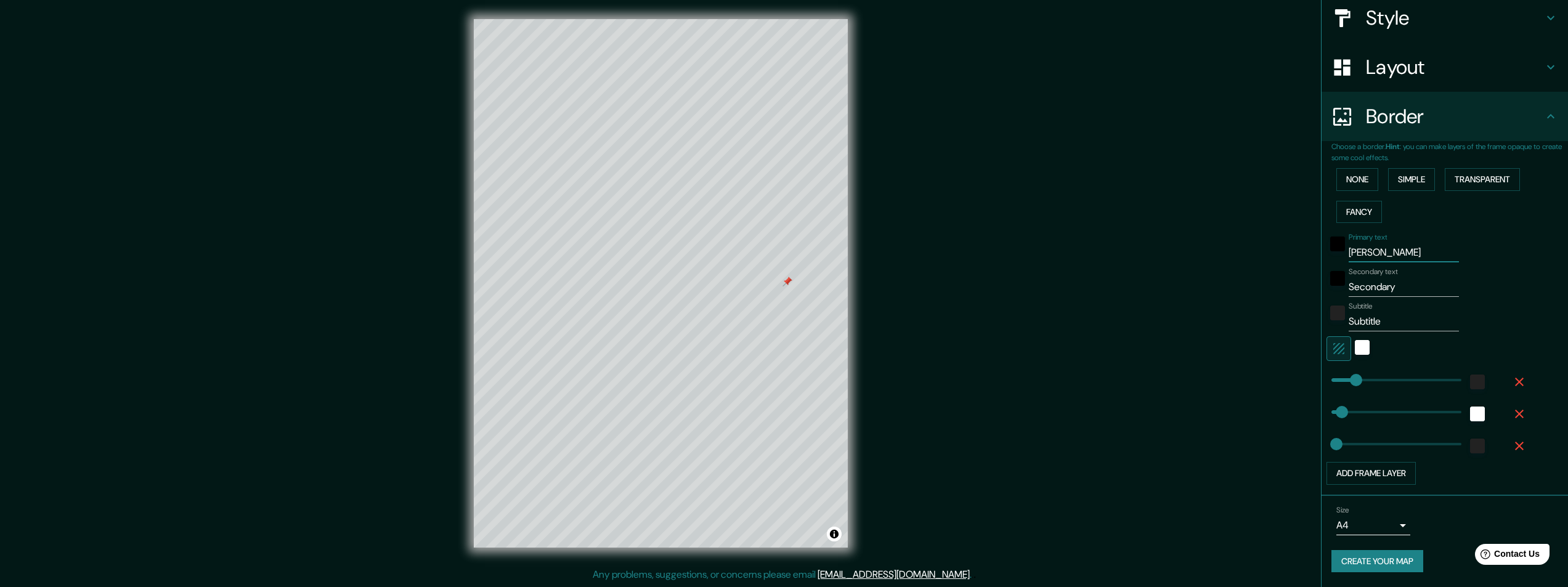
type input "24"
type input "LA ROCHELLE"
click at [1368, 287] on input "Secondary" at bounding box center [1404, 287] width 110 height 20
type input "SeconFdary"
type input "49"
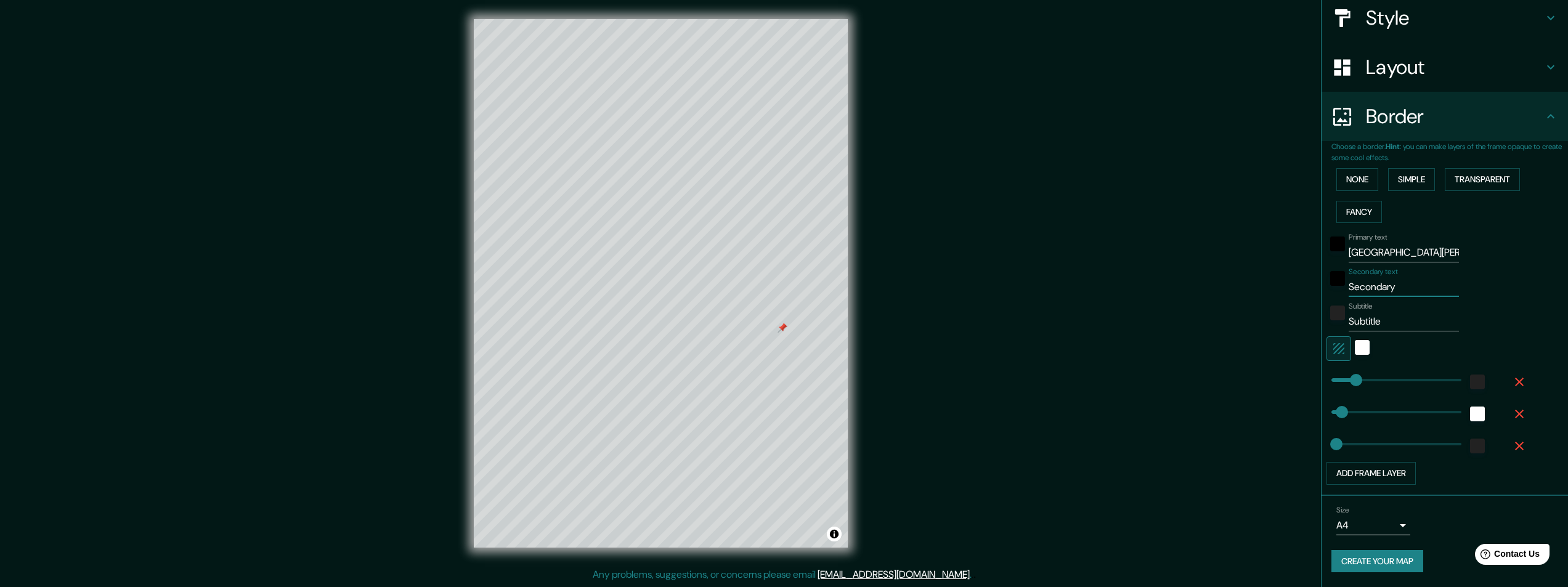
type input "24"
type input "SeconFRdary"
type input "49"
type input "24"
type input "SeconFRAdary"
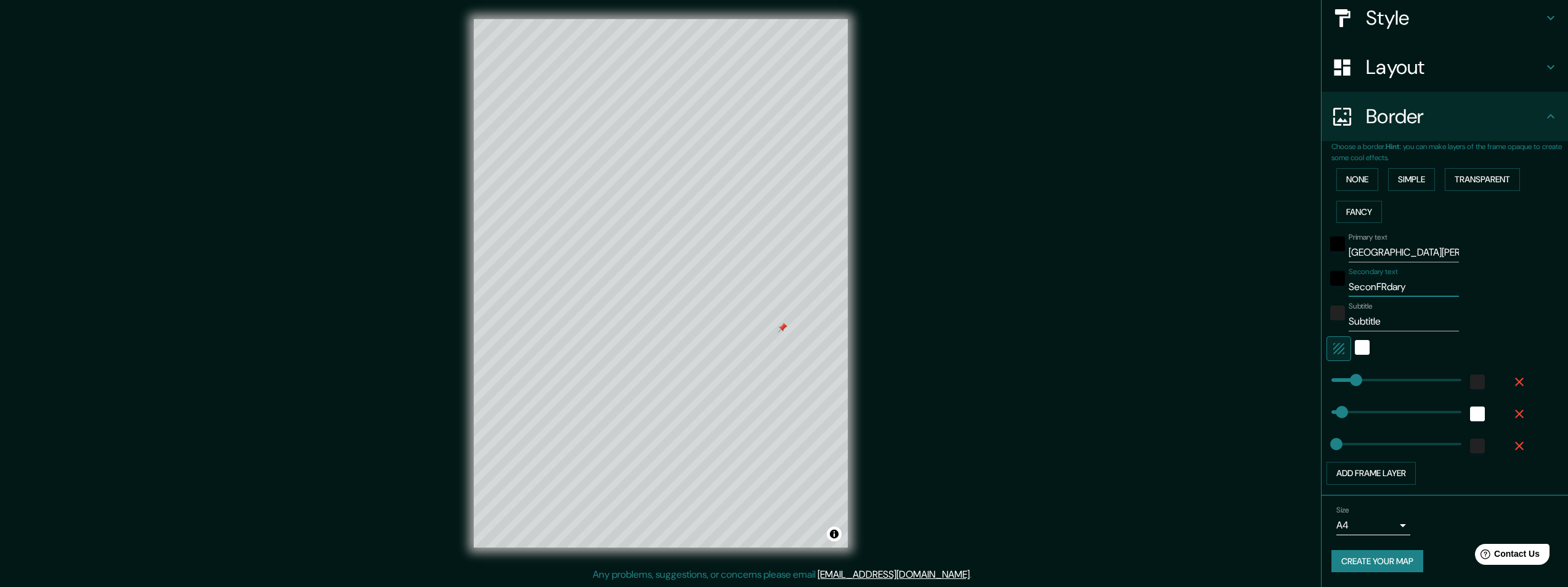
type input "49"
type input "24"
type input "SeconFRANdary"
type input "49"
type input "24"
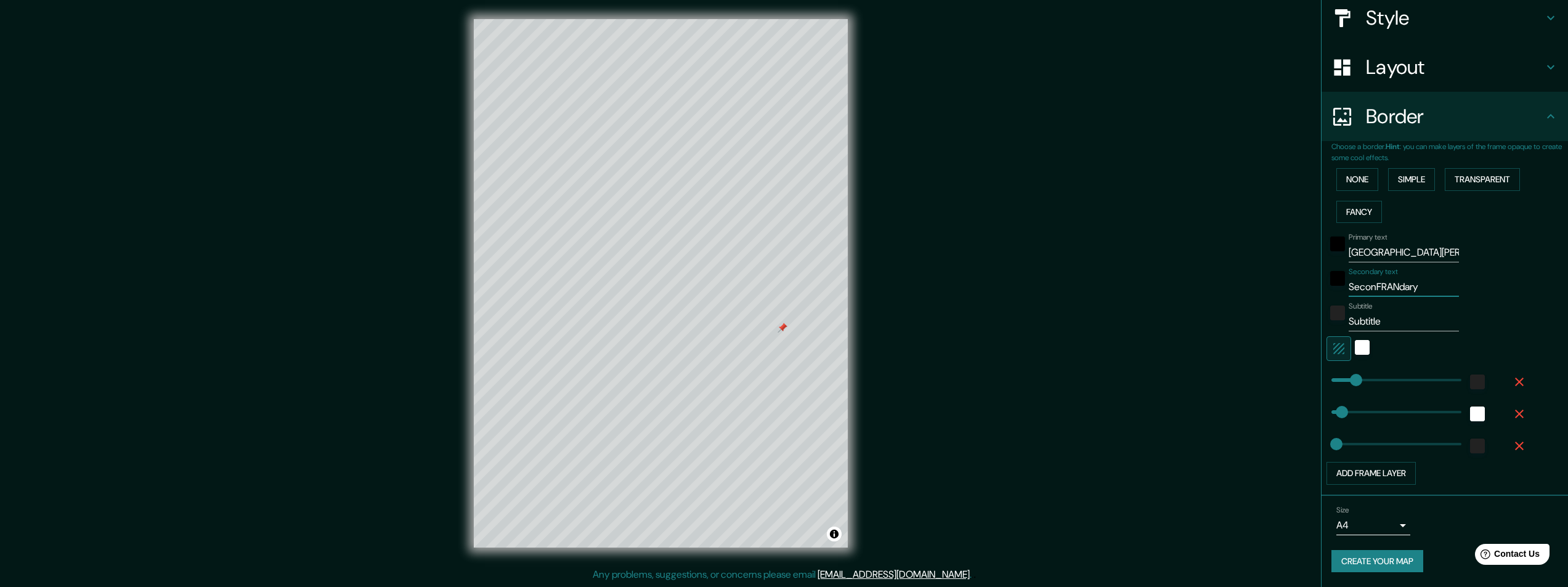
type input "SeconFRANCdary"
type input "49"
type input "24"
type input "SeconFRANCEdary"
type input "49"
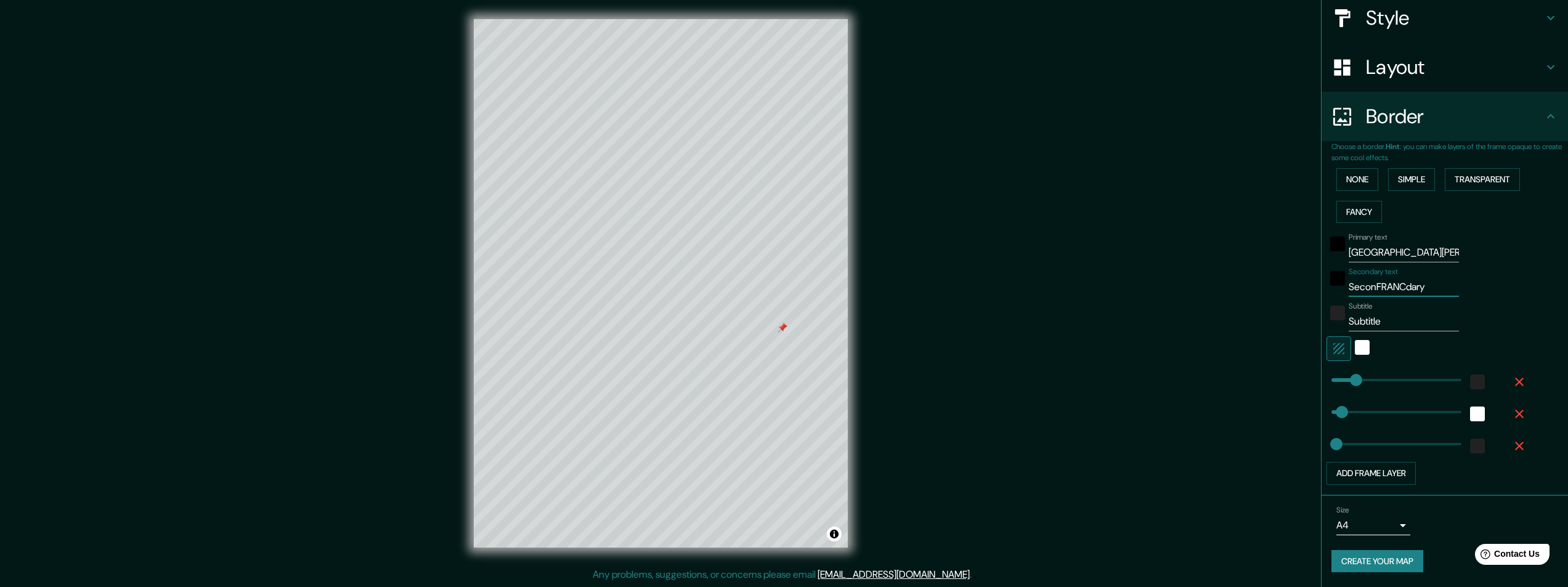
type input "24"
drag, startPoint x: 1436, startPoint y: 287, endPoint x: 1219, endPoint y: 289, distance: 217.0
click at [1244, 289] on div "Mappin Location La Rochelle, Charente-Maritime, France Pins Style Layout Border…" at bounding box center [784, 293] width 1568 height 588
type input "49"
type input "24"
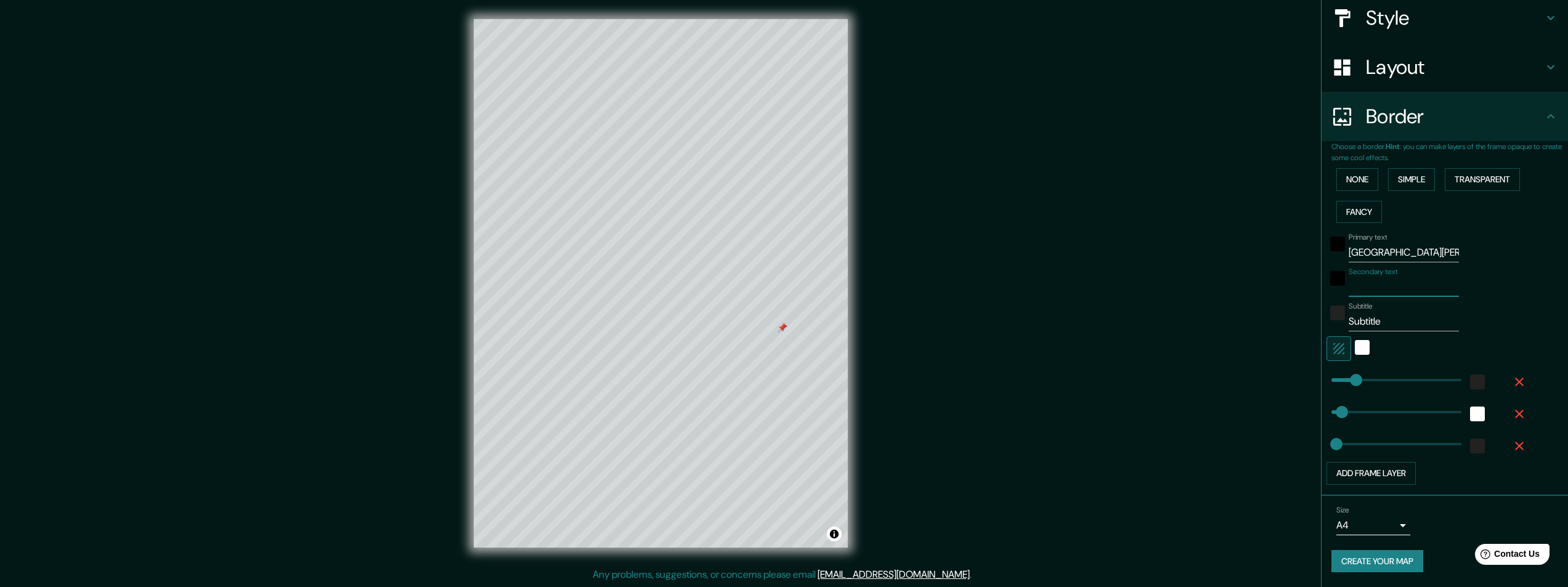
type input "F"
type input "49"
type input "24"
type input "FR"
type input "49"
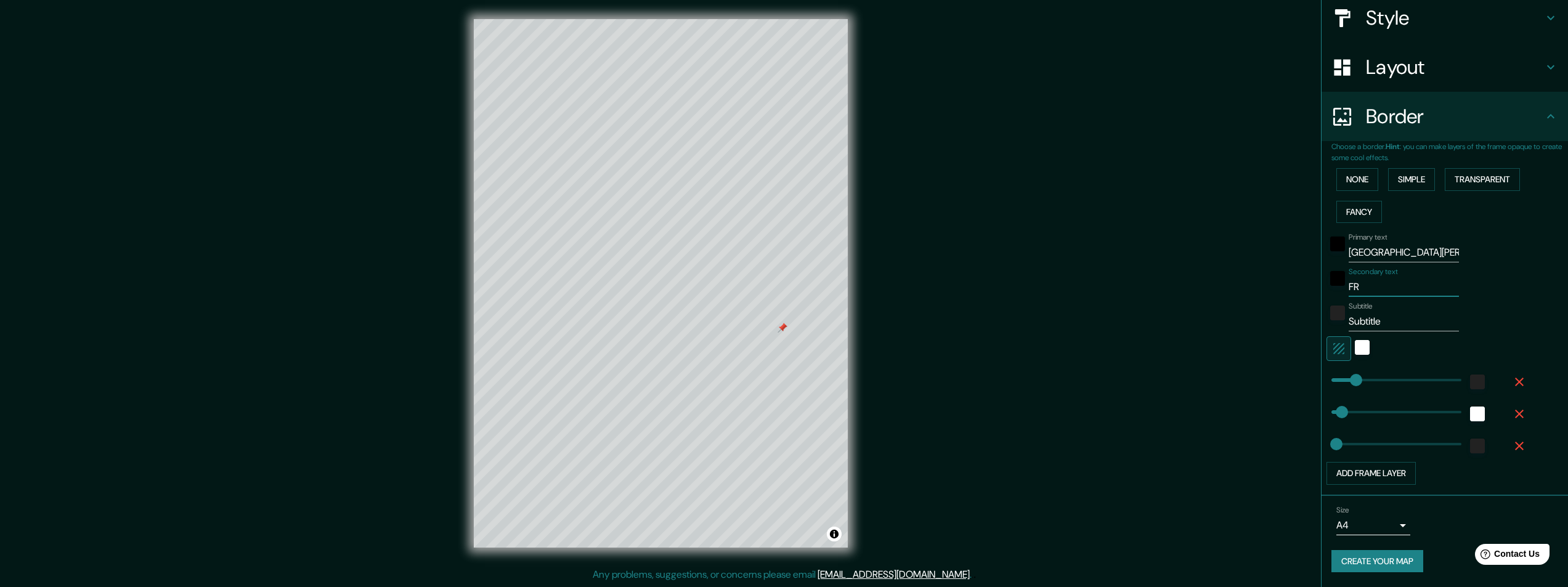
type input "24"
type input "FRA"
type input "49"
type input "24"
type input "FRAN"
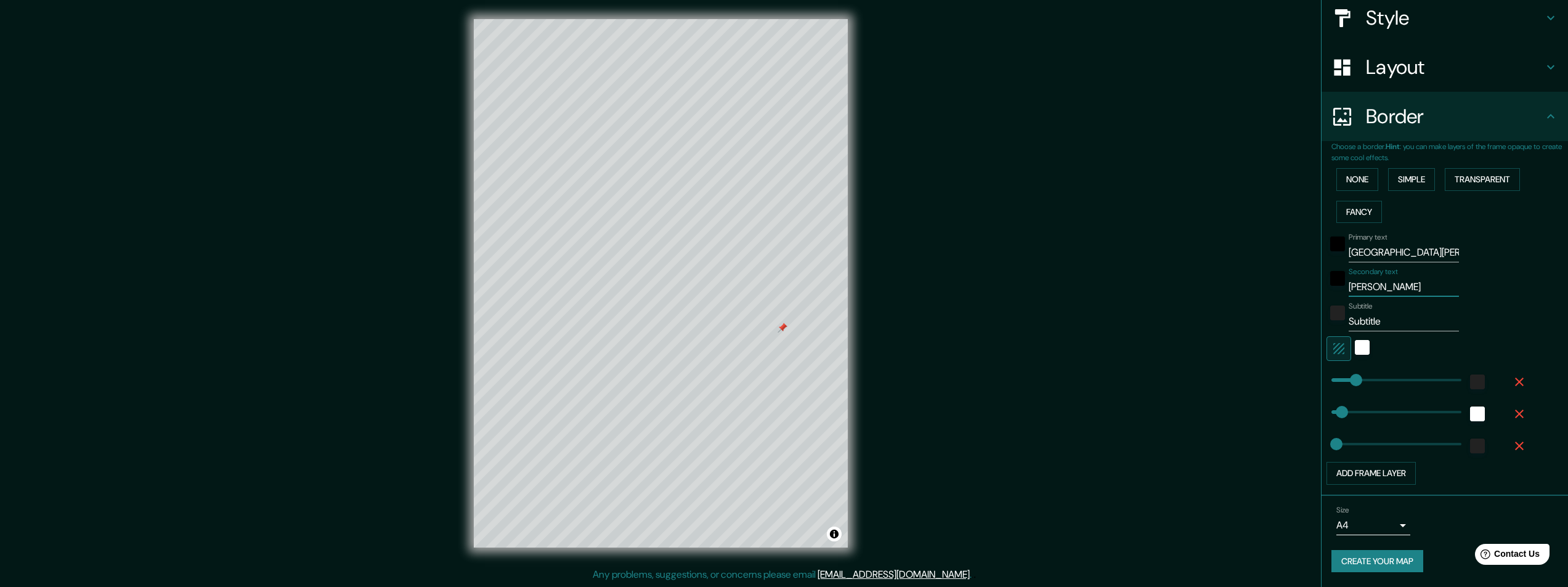
type input "49"
type input "24"
type input "FRANC"
type input "49"
type input "24"
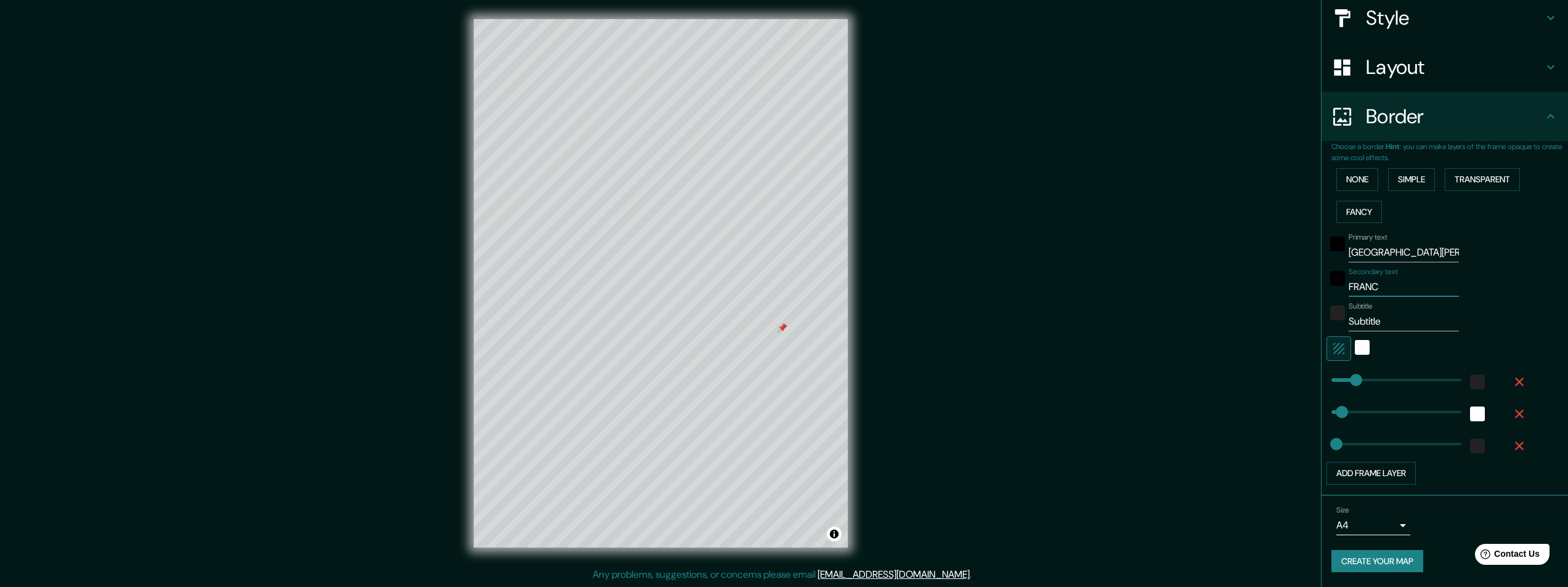
type input "FRANCE"
type input "49"
type input "24"
type input "49"
type input "FRANCE"
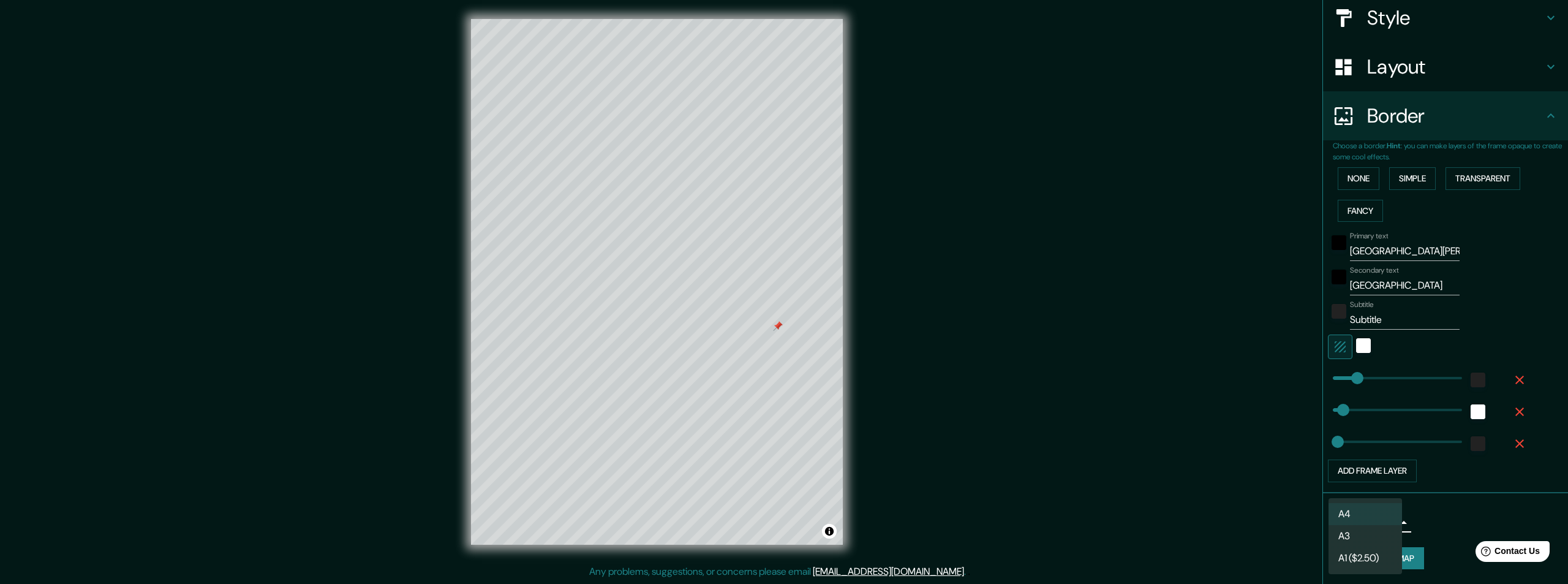
click at [1384, 521] on body "Mappin Location La Rochelle, Charente-Maritime, France Pins Style Layout Border…" at bounding box center [784, 291] width 1568 height 584
click at [1369, 555] on li "A1 ($2.50)" at bounding box center [1365, 558] width 73 height 22
type input "a3"
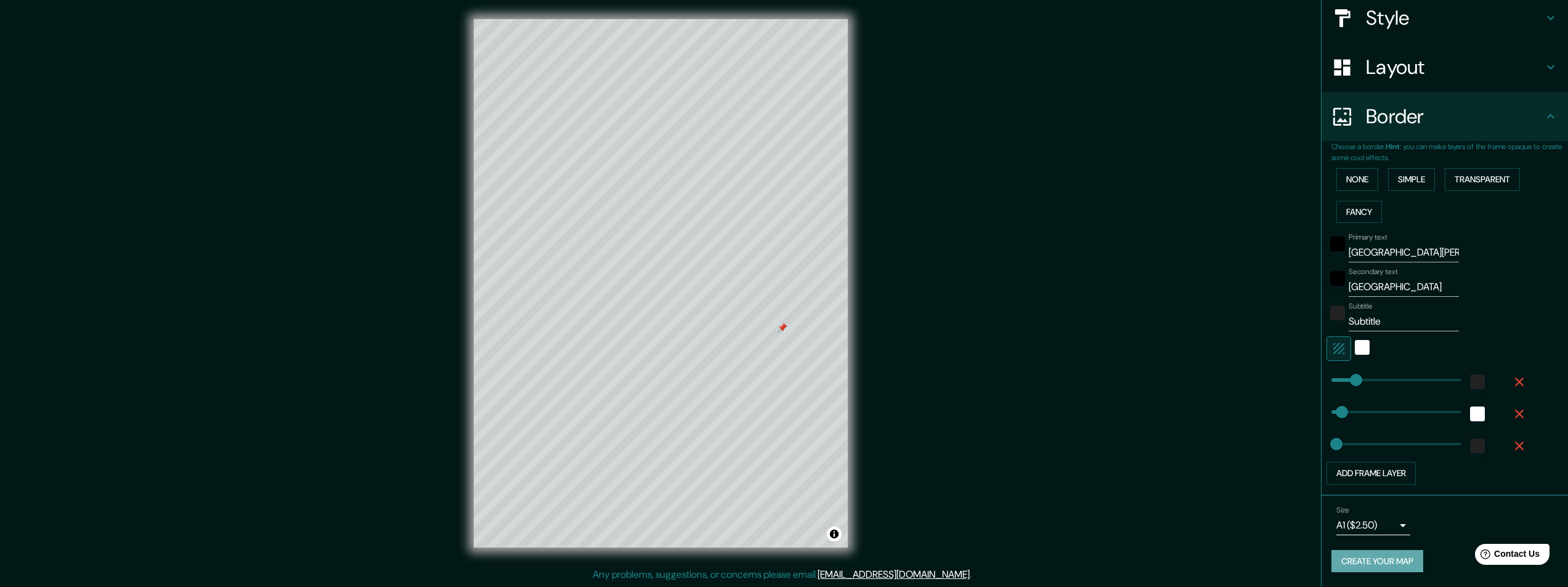
click at [1372, 561] on button "Create your map" at bounding box center [1377, 561] width 92 height 23
click at [1372, 561] on div "Create your map" at bounding box center [1445, 561] width 227 height 23
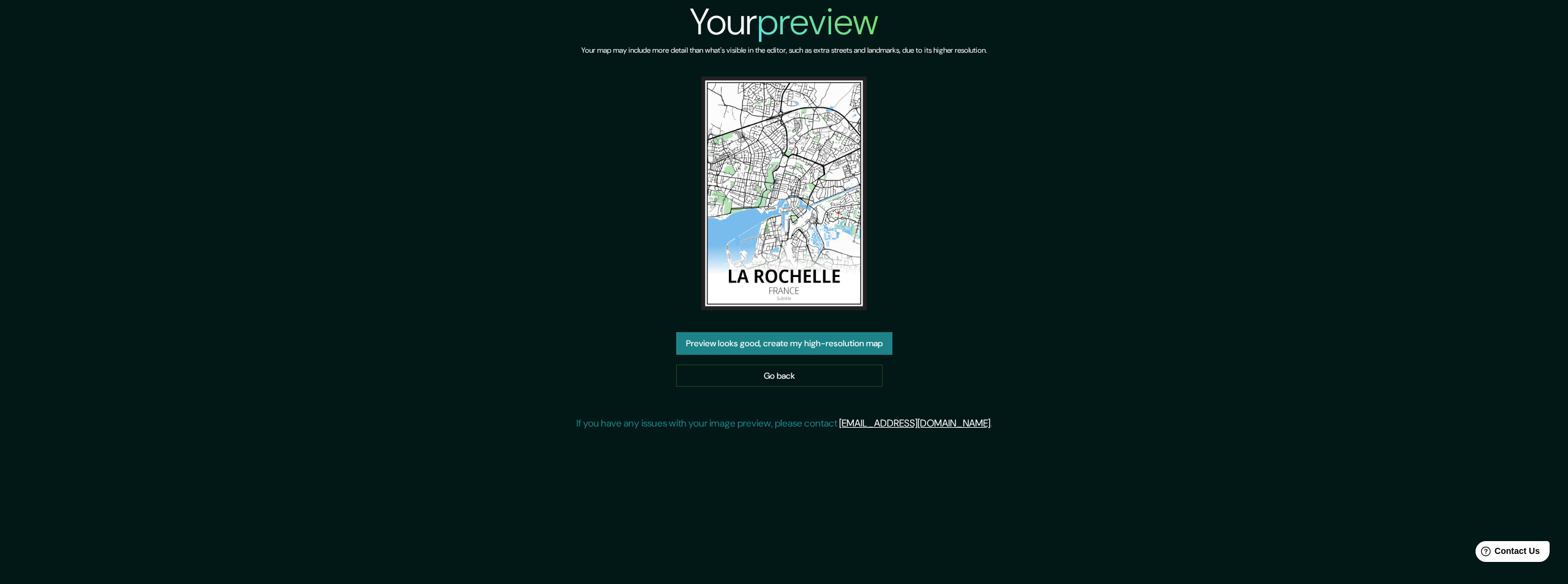
click at [775, 27] on h2 "preview" at bounding box center [818, 21] width 121 height 49
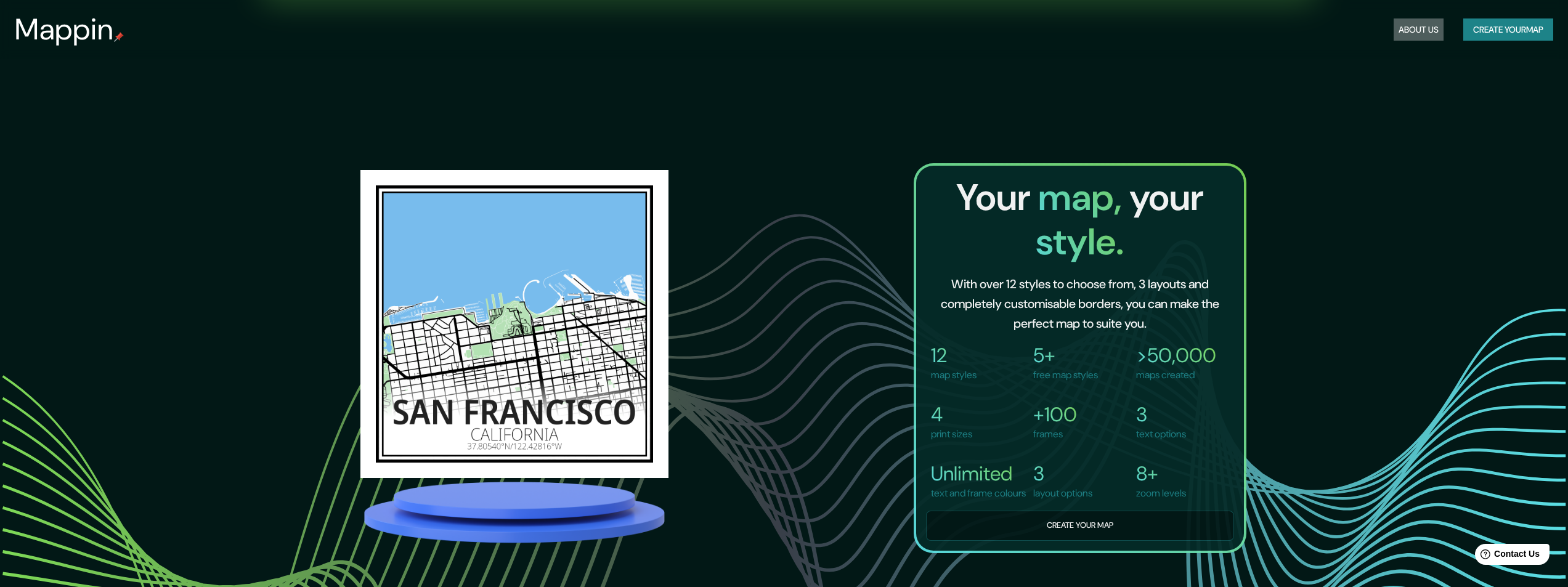
click at [1407, 32] on button "About Us" at bounding box center [1418, 30] width 50 height 23
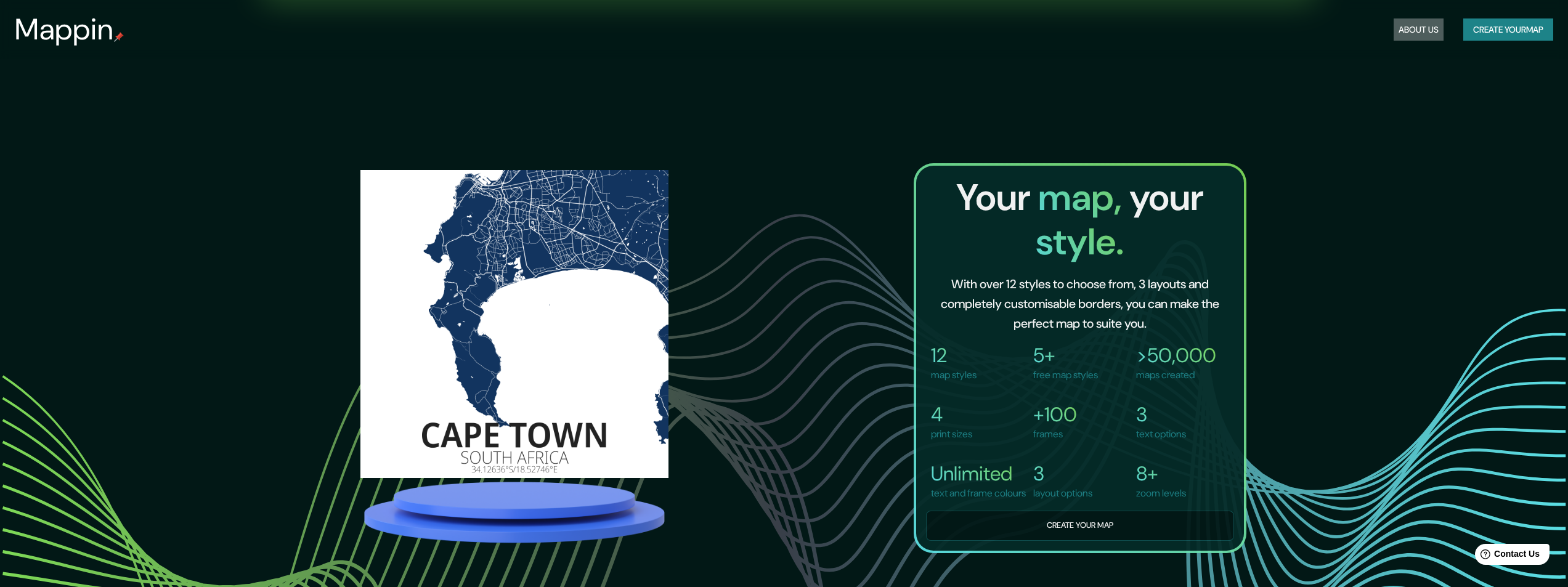
click at [1407, 32] on button "About Us" at bounding box center [1418, 30] width 50 height 23
